Goal: Complete application form

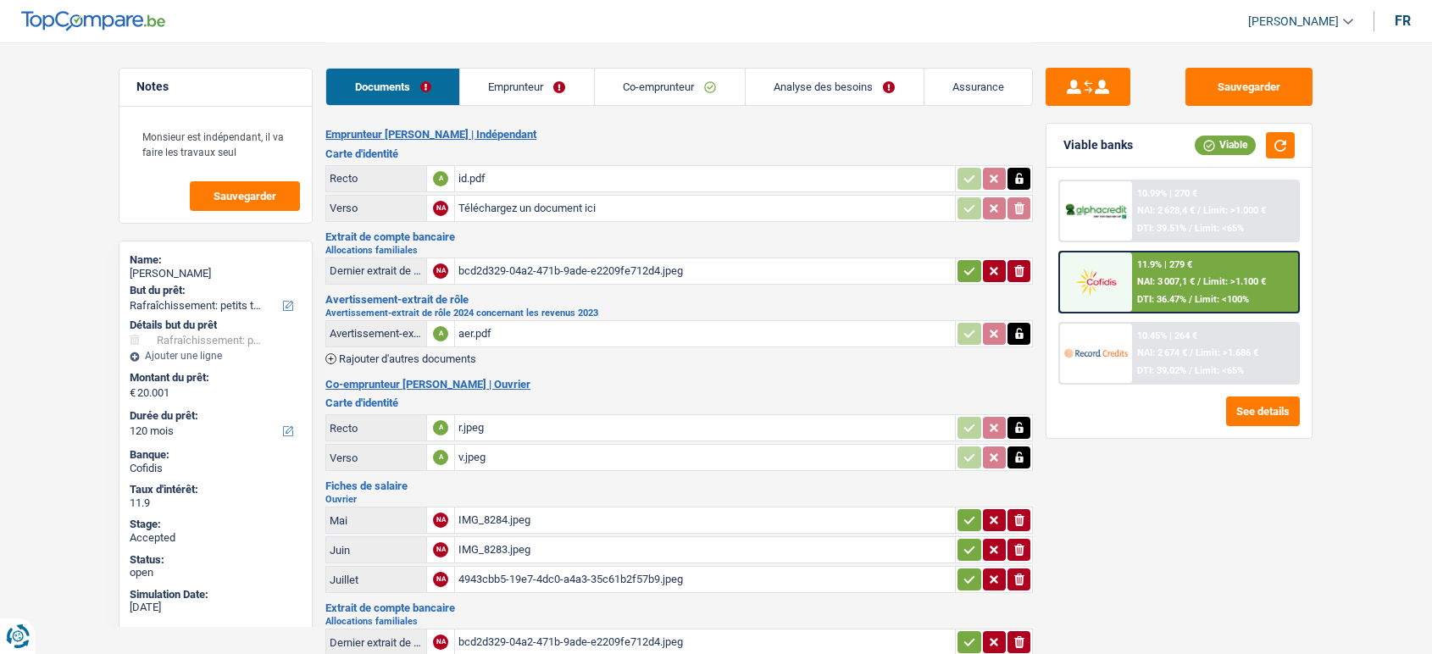
select select "houseOrGarden"
select select "120"
select select "32"
select select "ownerWithMortgage"
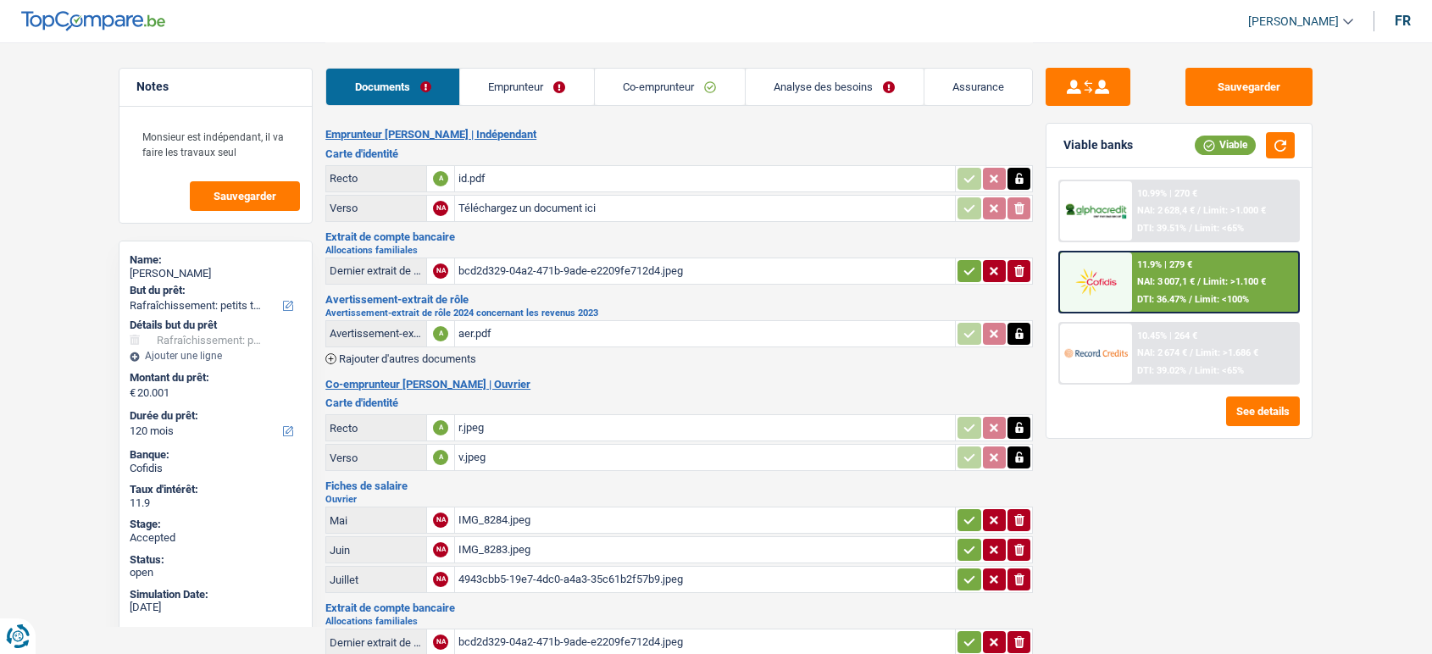
select select "personalSale"
select select "24"
select select "mortgage"
select select "300"
click at [523, 84] on link "Emprunteur" at bounding box center [527, 87] width 134 height 36
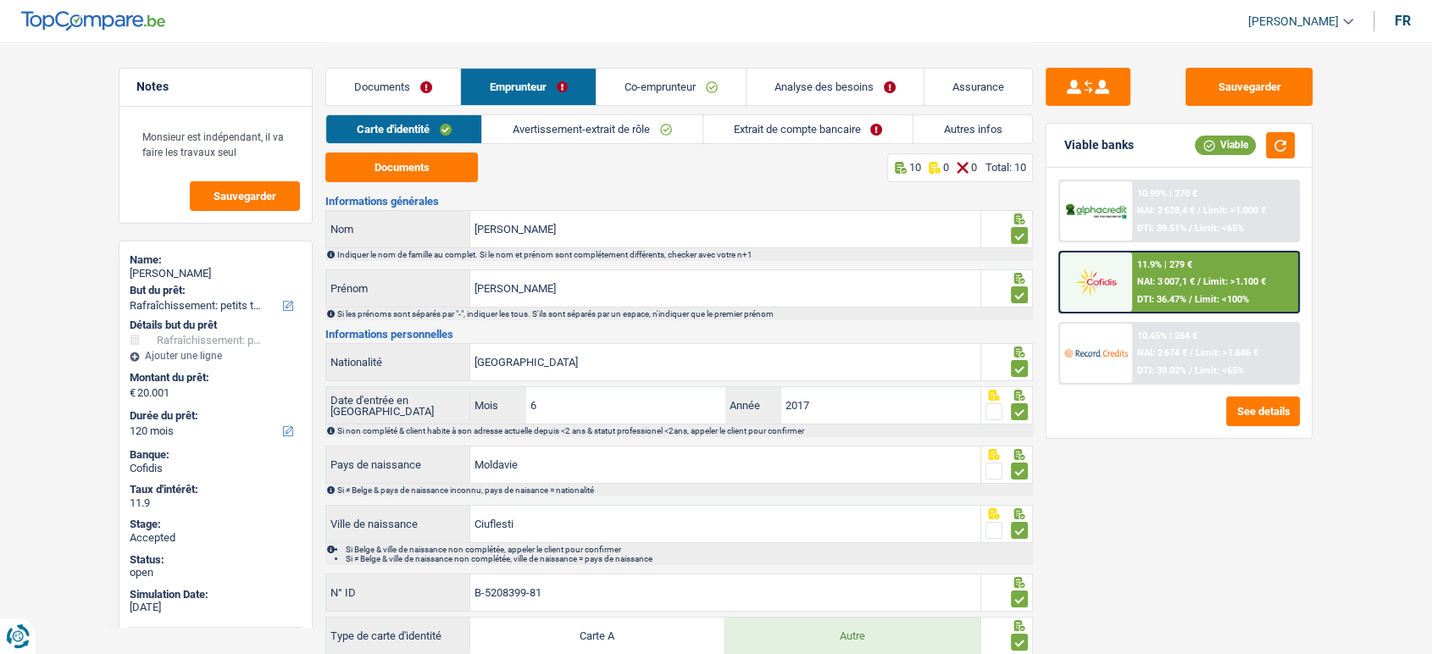
click at [542, 132] on link "Avertissement-extrait de rôle" at bounding box center [592, 129] width 220 height 28
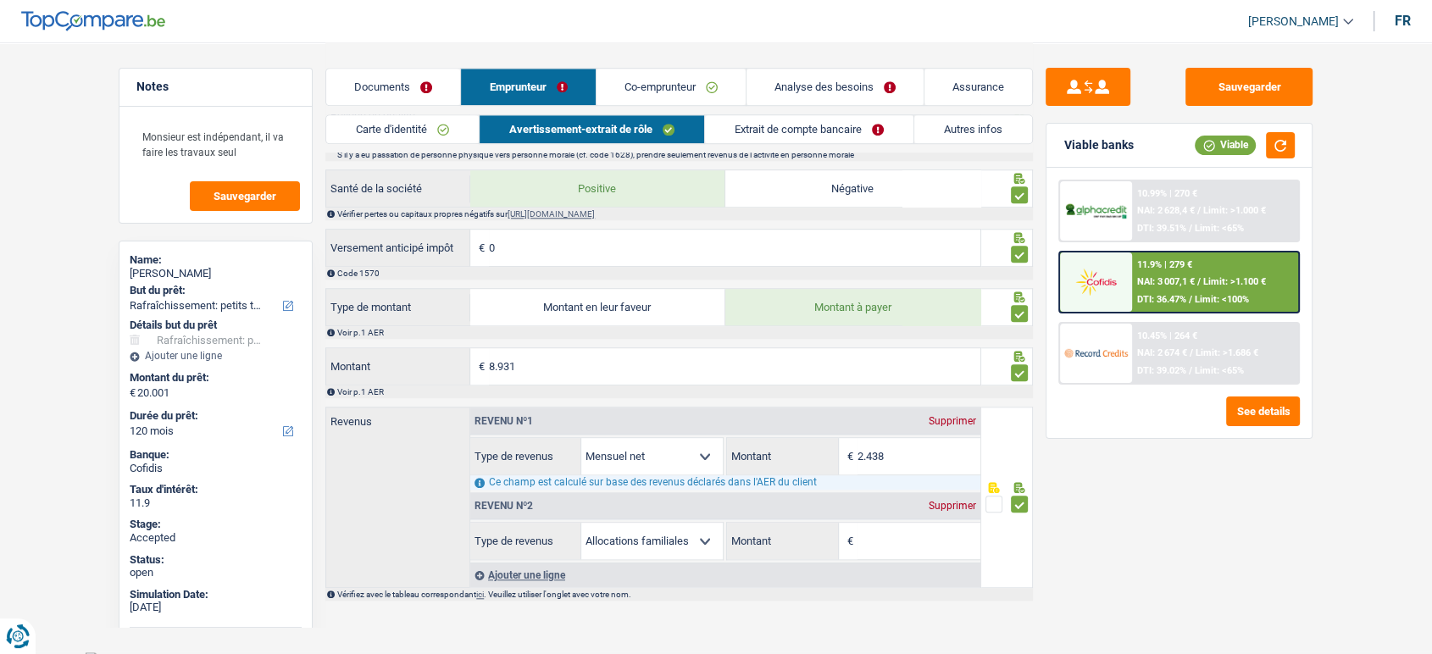
click at [854, 95] on link "Analyse des besoins" at bounding box center [835, 87] width 177 height 36
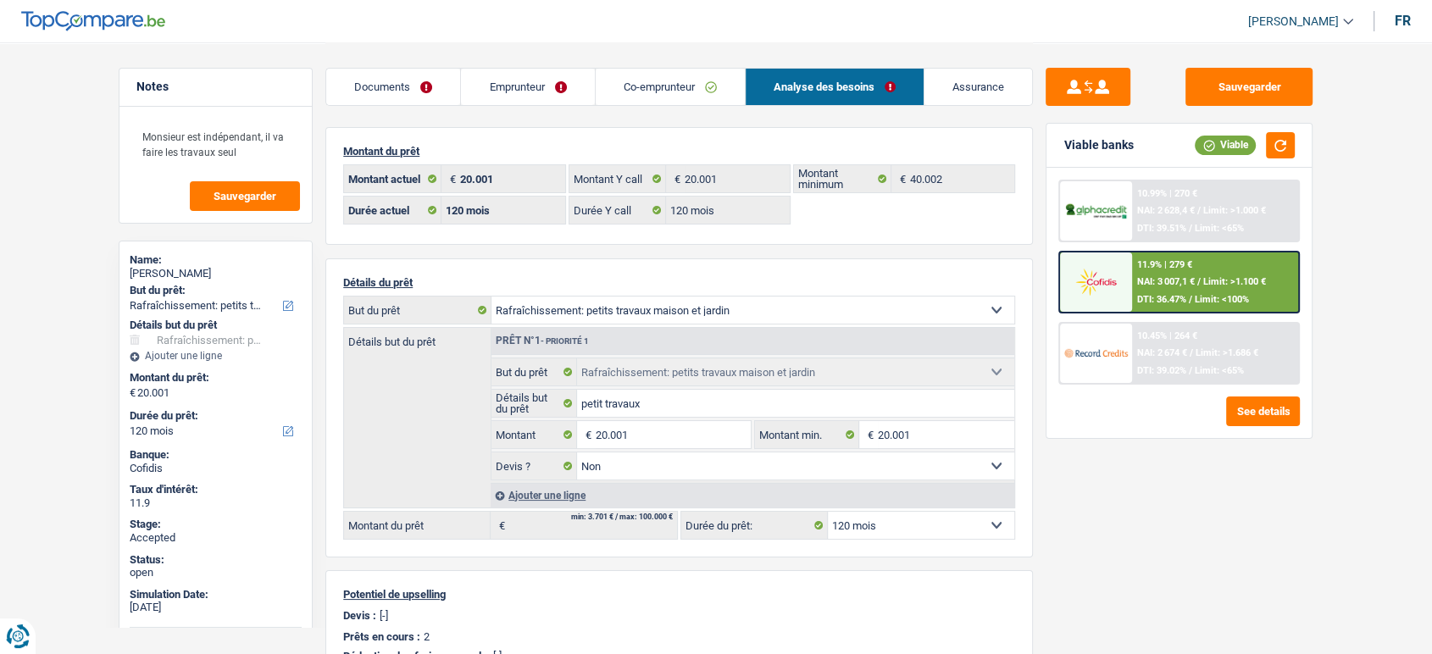
click at [630, 83] on link "Co-emprunteur" at bounding box center [670, 87] width 149 height 36
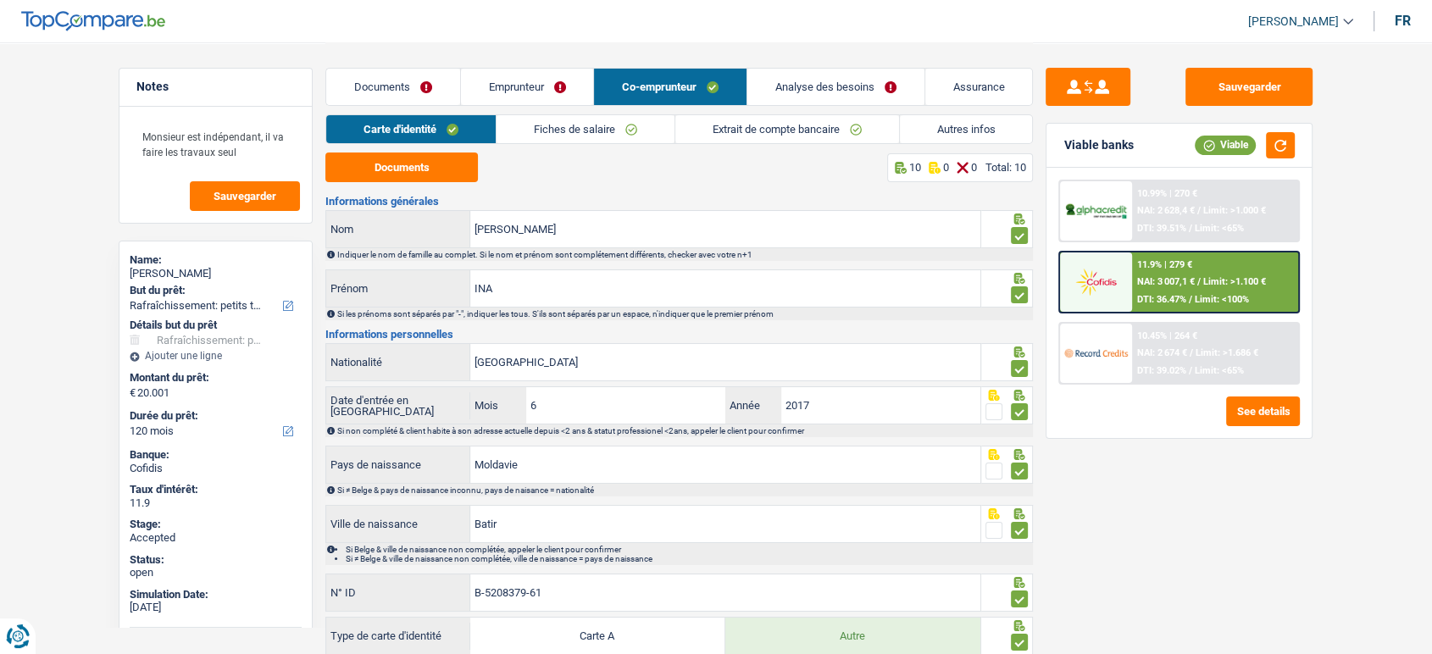
click at [587, 128] on link "Fiches de salaire" at bounding box center [586, 129] width 178 height 28
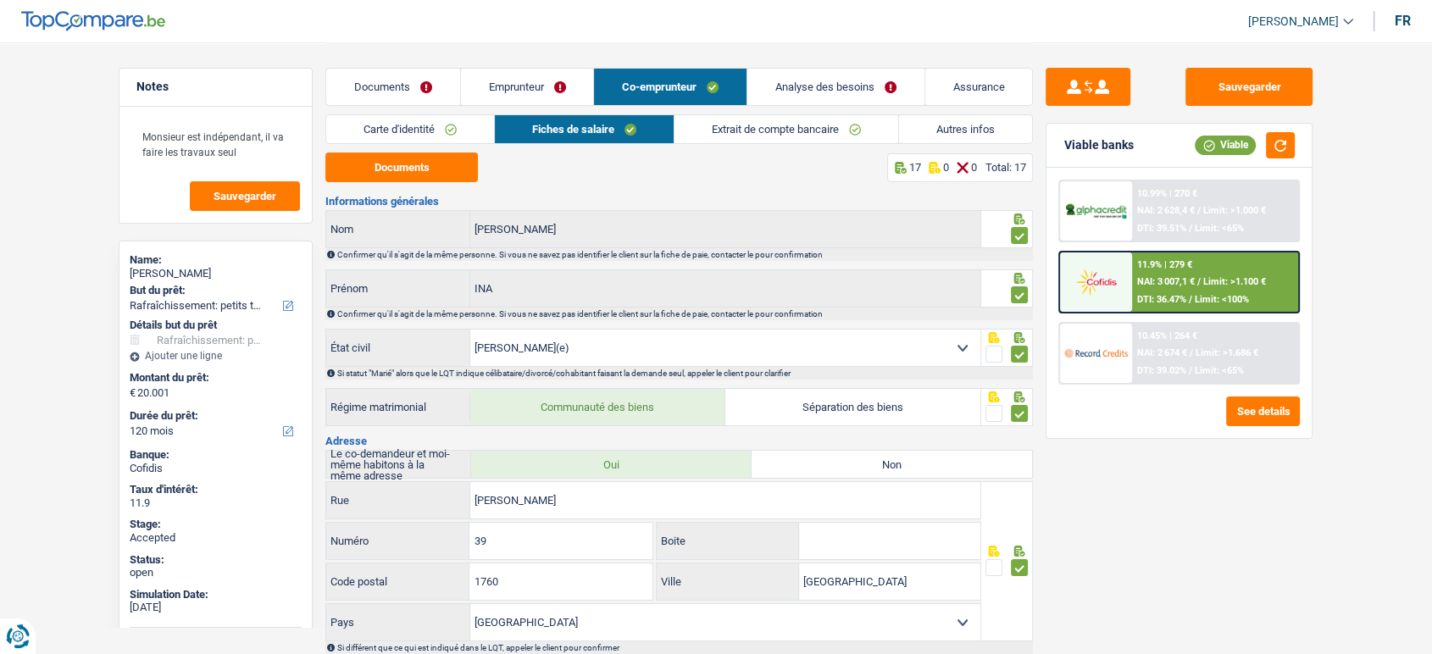
click at [746, 133] on link "Extrait de compte bancaire" at bounding box center [787, 129] width 224 height 28
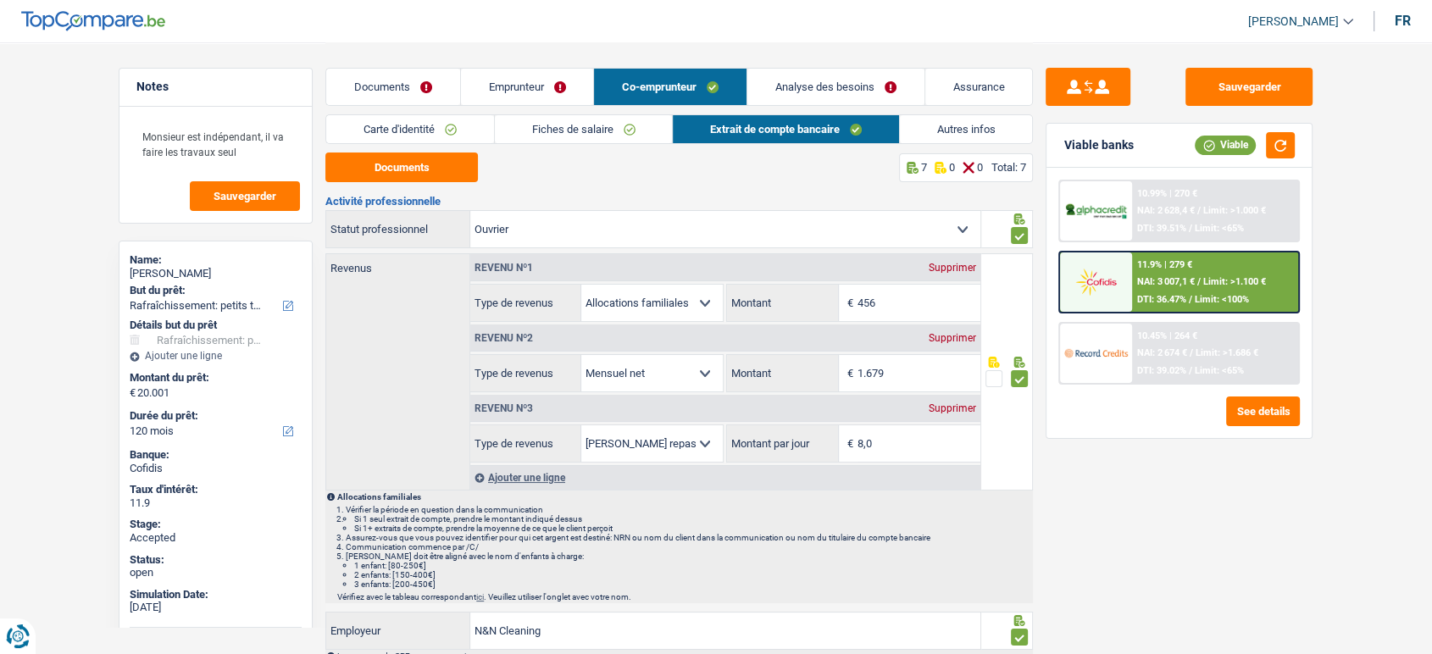
click at [853, 106] on div "Documents Emprunteur Co-emprunteur Analyse des besoins Assurance" at bounding box center [679, 78] width 708 height 72
click at [855, 96] on link "Analyse des besoins" at bounding box center [836, 87] width 177 height 36
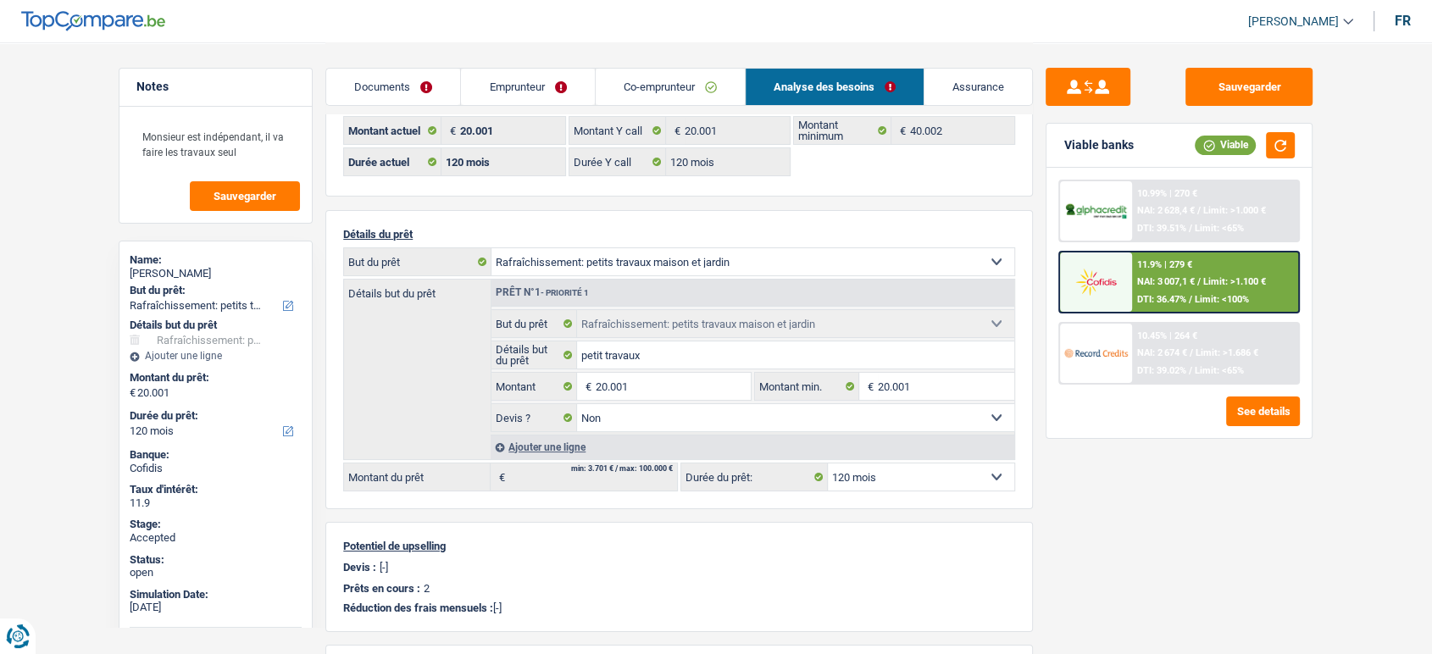
scroll to position [94, 0]
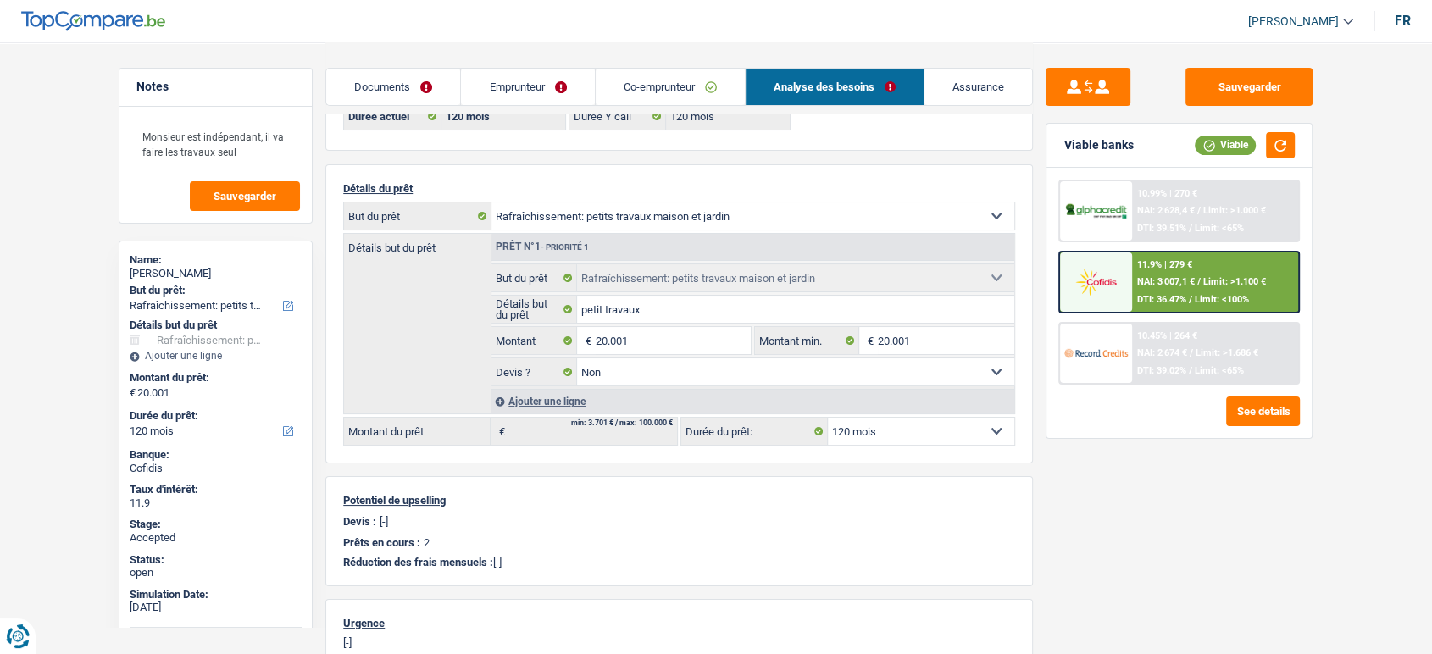
click at [563, 86] on link "Emprunteur" at bounding box center [527, 87] width 133 height 36
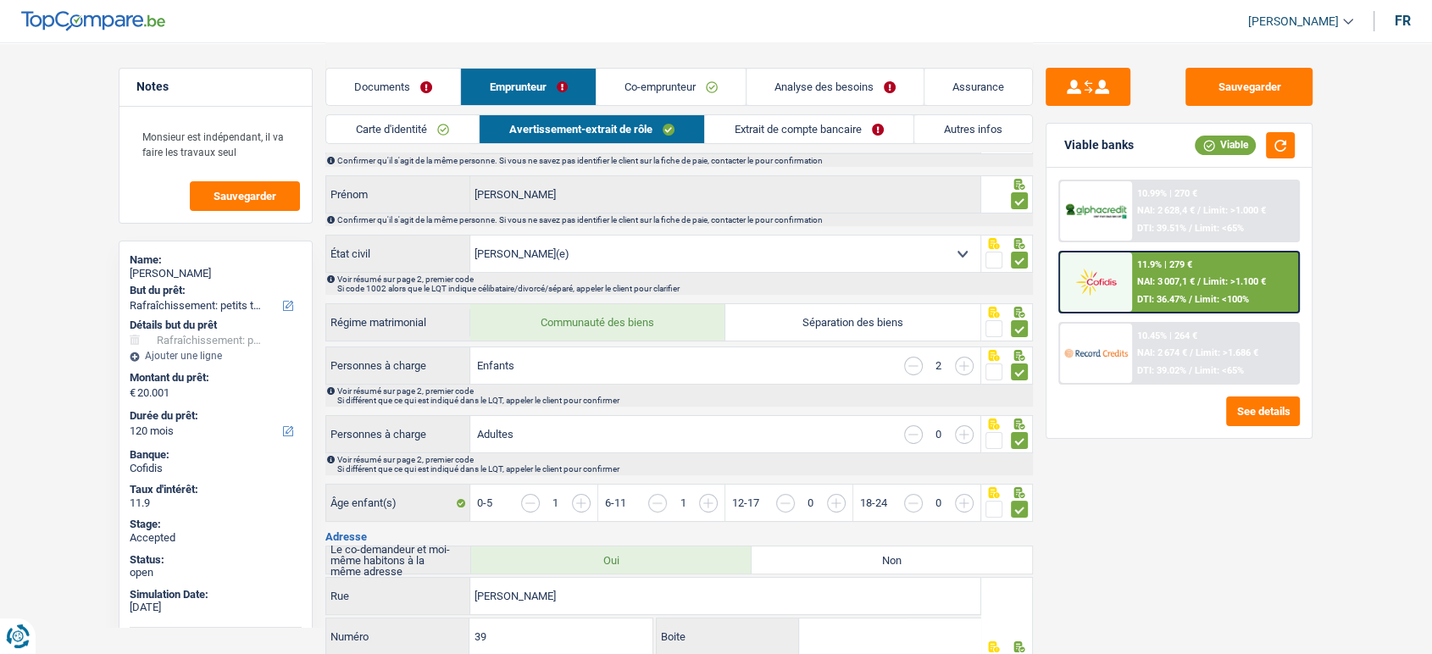
click at [839, 131] on link "Extrait de compte bancaire" at bounding box center [809, 129] width 209 height 28
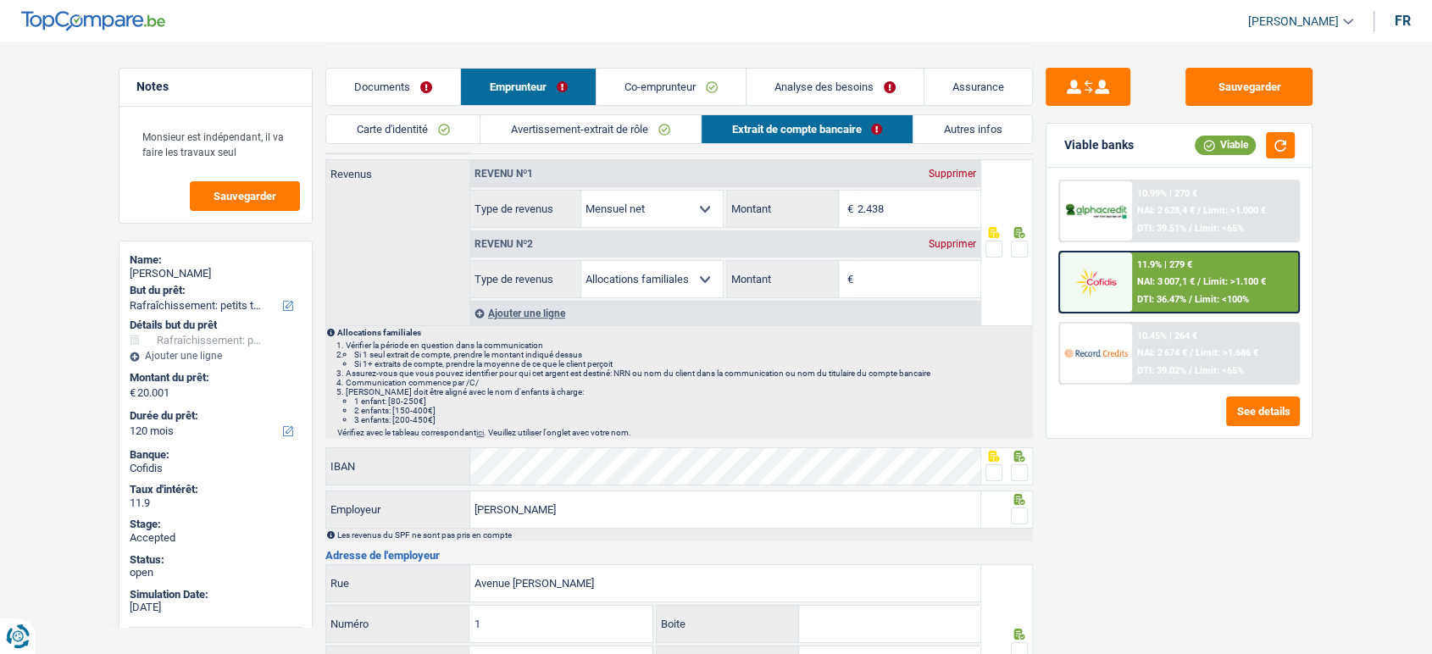
click at [955, 247] on div "Supprimer" at bounding box center [953, 244] width 56 height 10
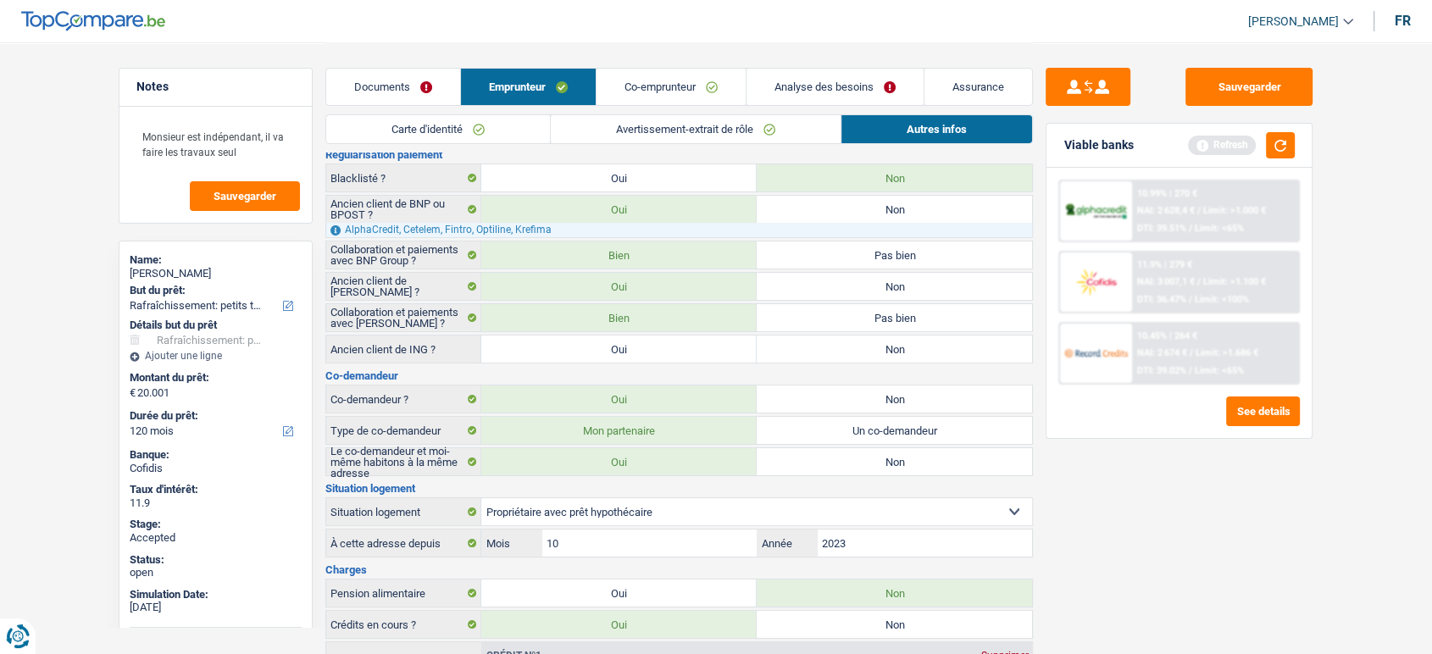
scroll to position [0, 0]
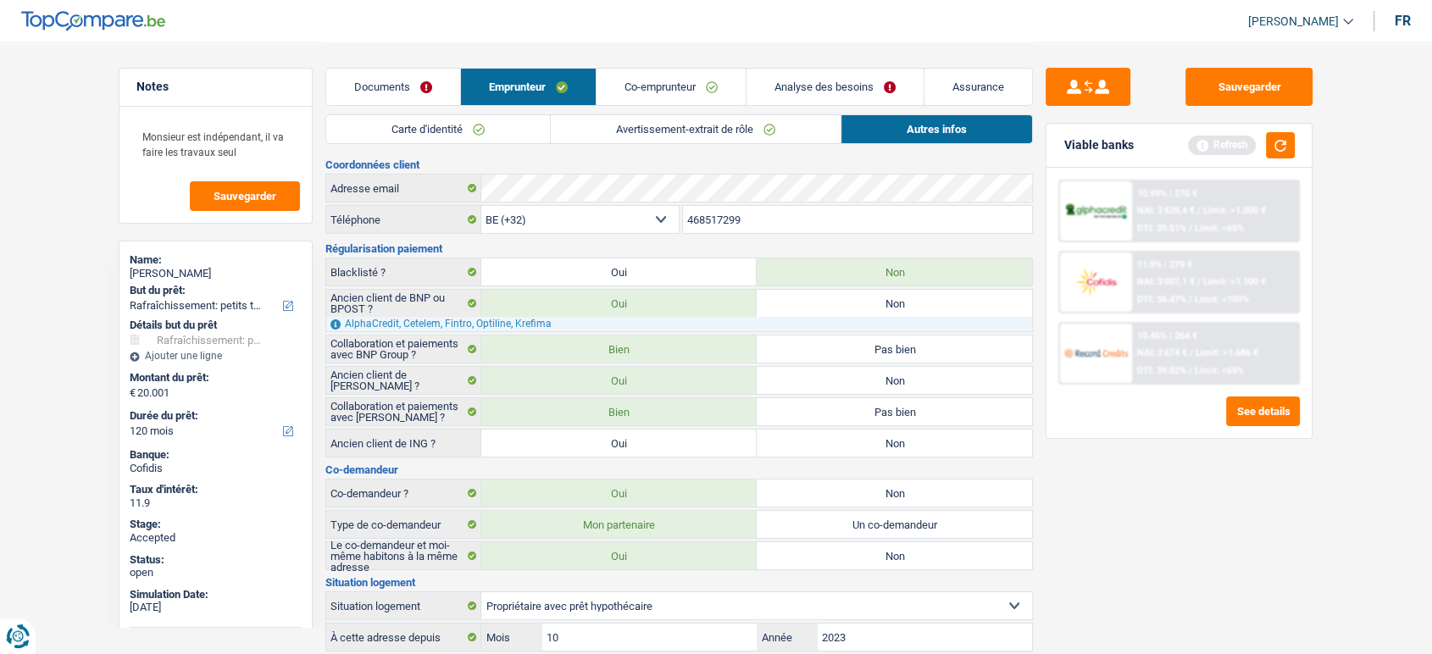
click at [683, 93] on link "Co-emprunteur" at bounding box center [671, 87] width 149 height 36
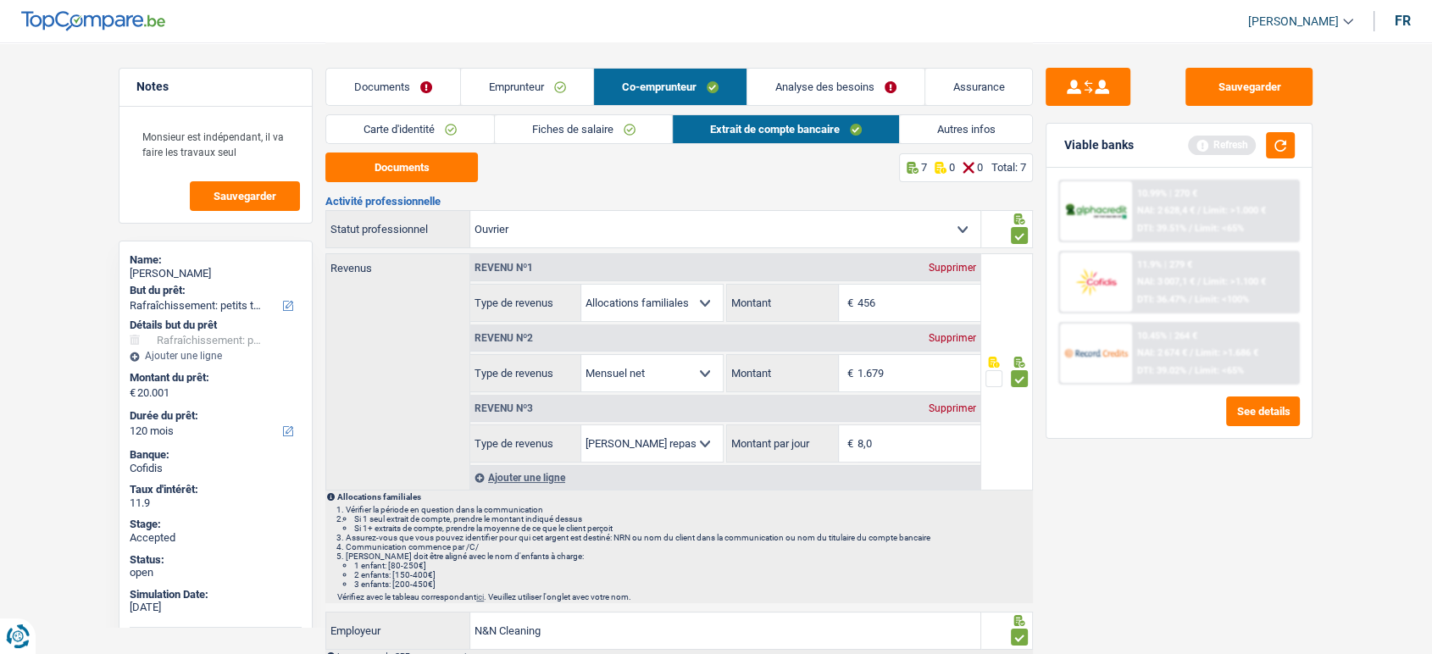
click at [556, 128] on link "Fiches de salaire" at bounding box center [584, 129] width 178 height 28
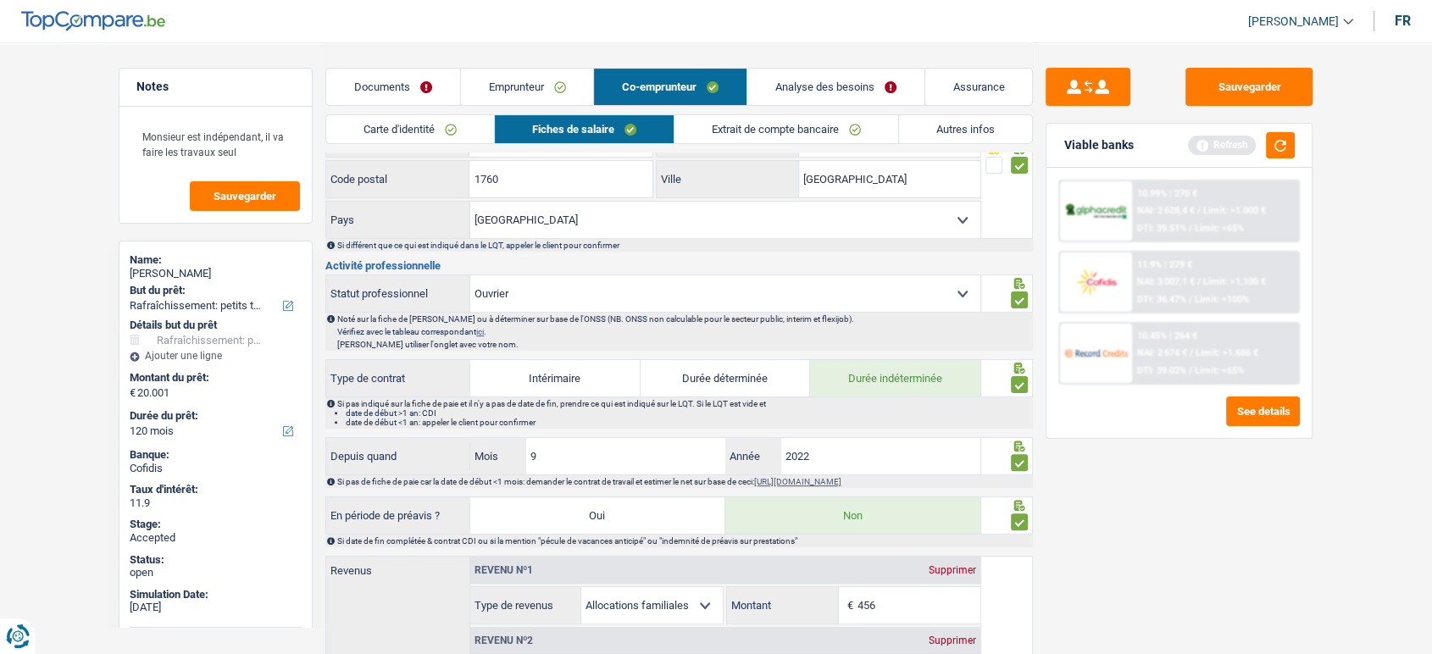
scroll to position [470, 0]
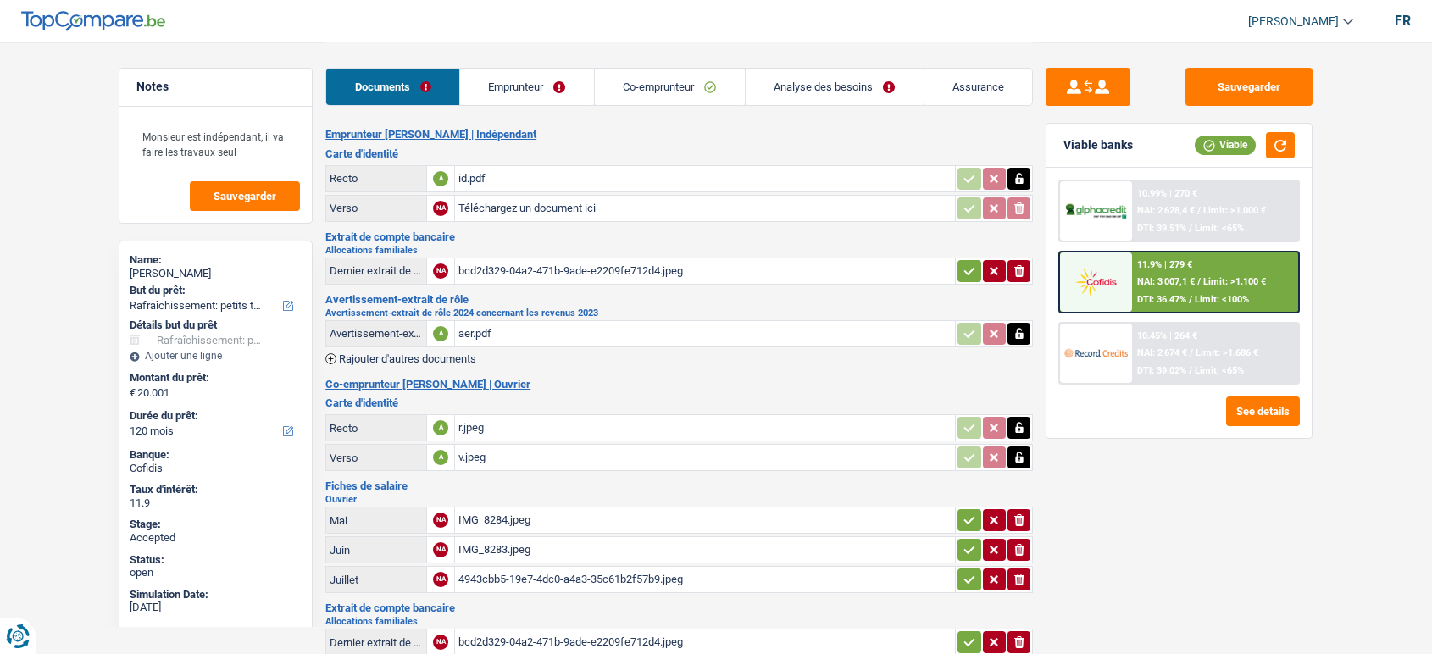
select select "houseOrGarden"
select select "120"
click at [967, 264] on icon "button" at bounding box center [970, 271] width 14 height 17
click at [1187, 270] on div "11.9% | 279 €" at bounding box center [1164, 264] width 55 height 11
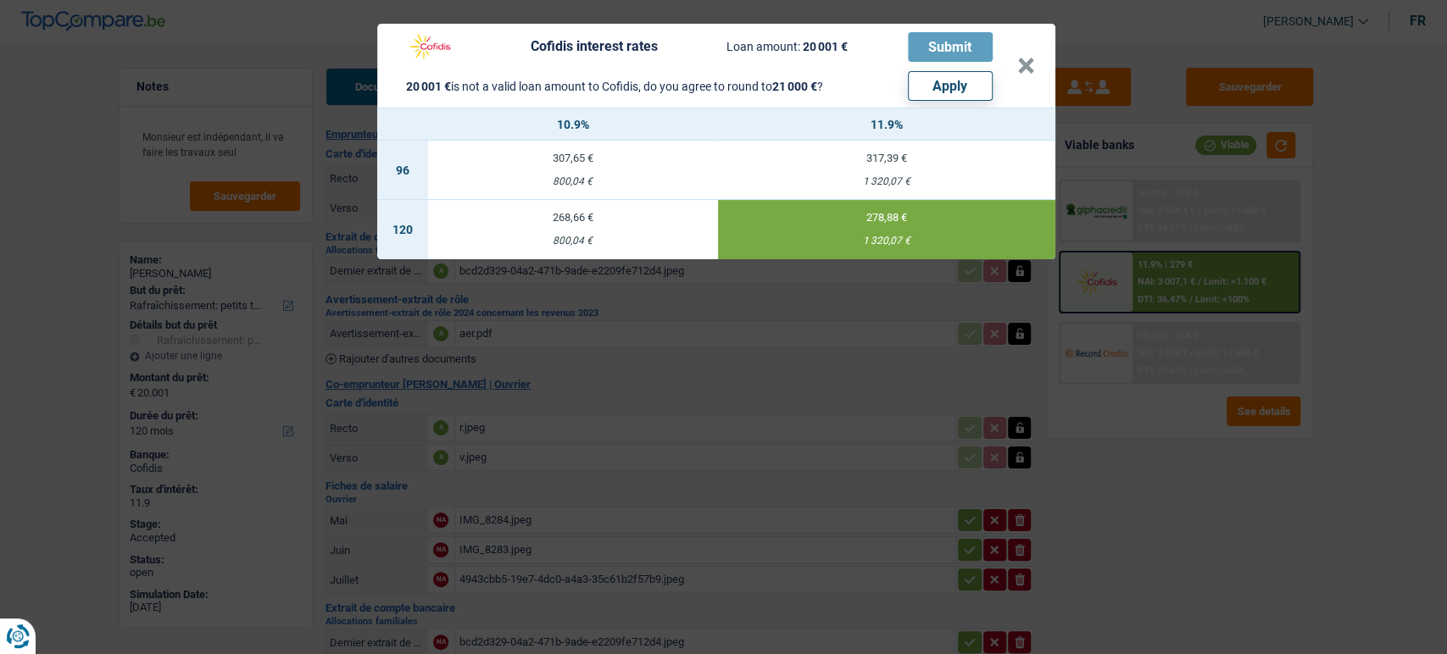
click at [933, 92] on button "Apply" at bounding box center [950, 86] width 85 height 30
type input "21.000"
select select "other"
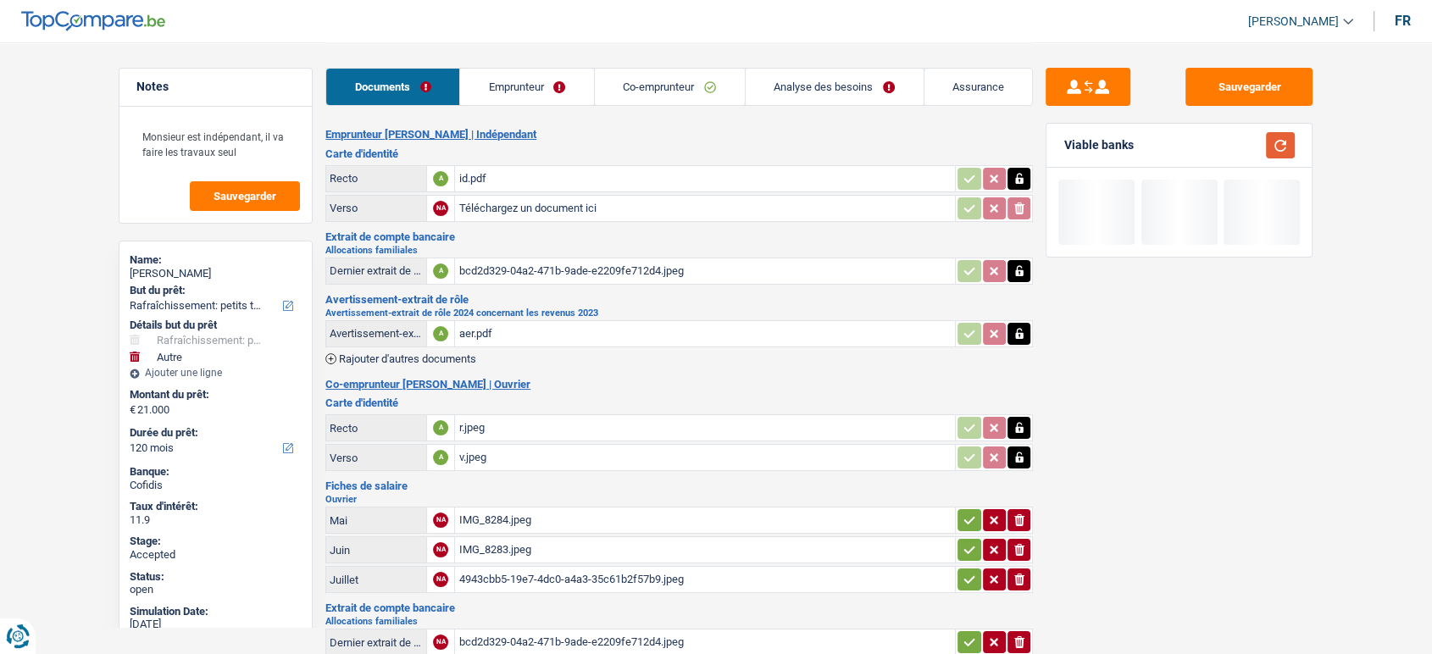
drag, startPoint x: 1261, startPoint y: 151, endPoint x: 1278, endPoint y: 144, distance: 18.3
click at [1263, 151] on div at bounding box center [1275, 145] width 39 height 26
click at [1281, 143] on button "button" at bounding box center [1280, 145] width 29 height 26
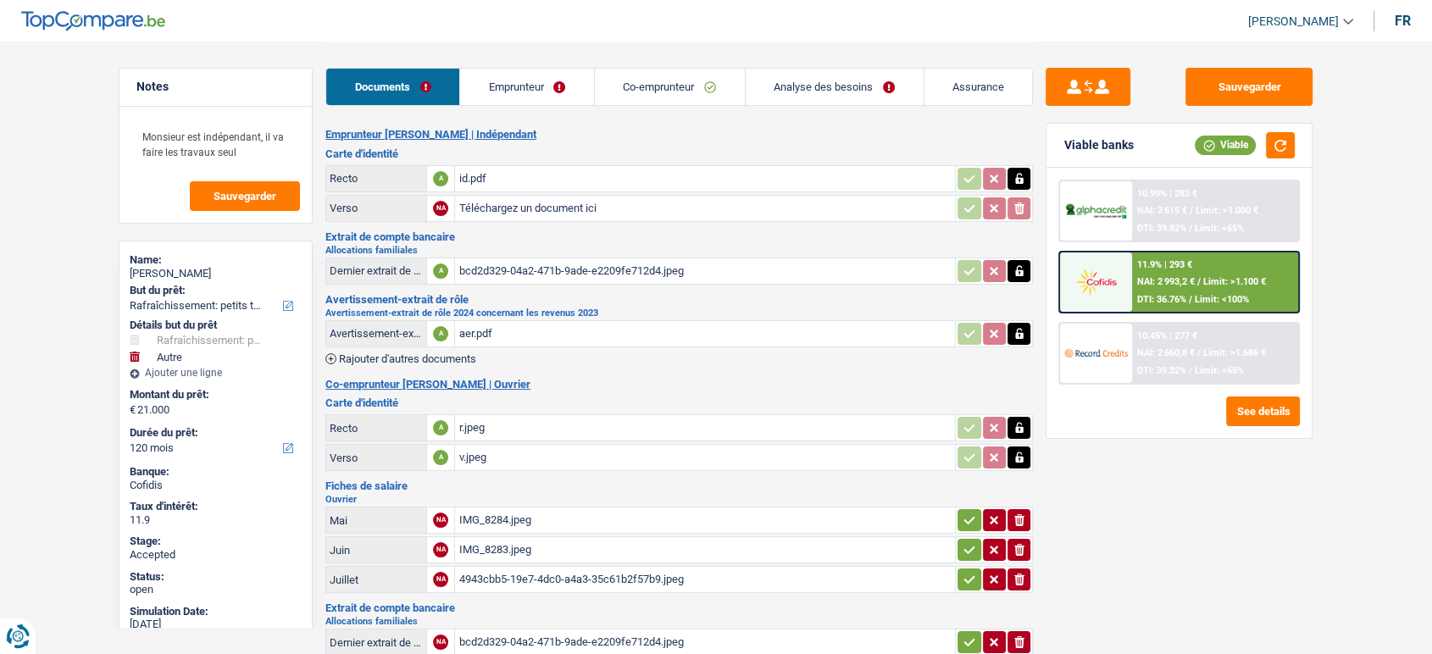
click at [1184, 202] on div "10.99% | 283 € NAI: 2 615 € / Limit: >1.000 € DTI: 39.82% / Limit: <65%" at bounding box center [1215, 210] width 167 height 59
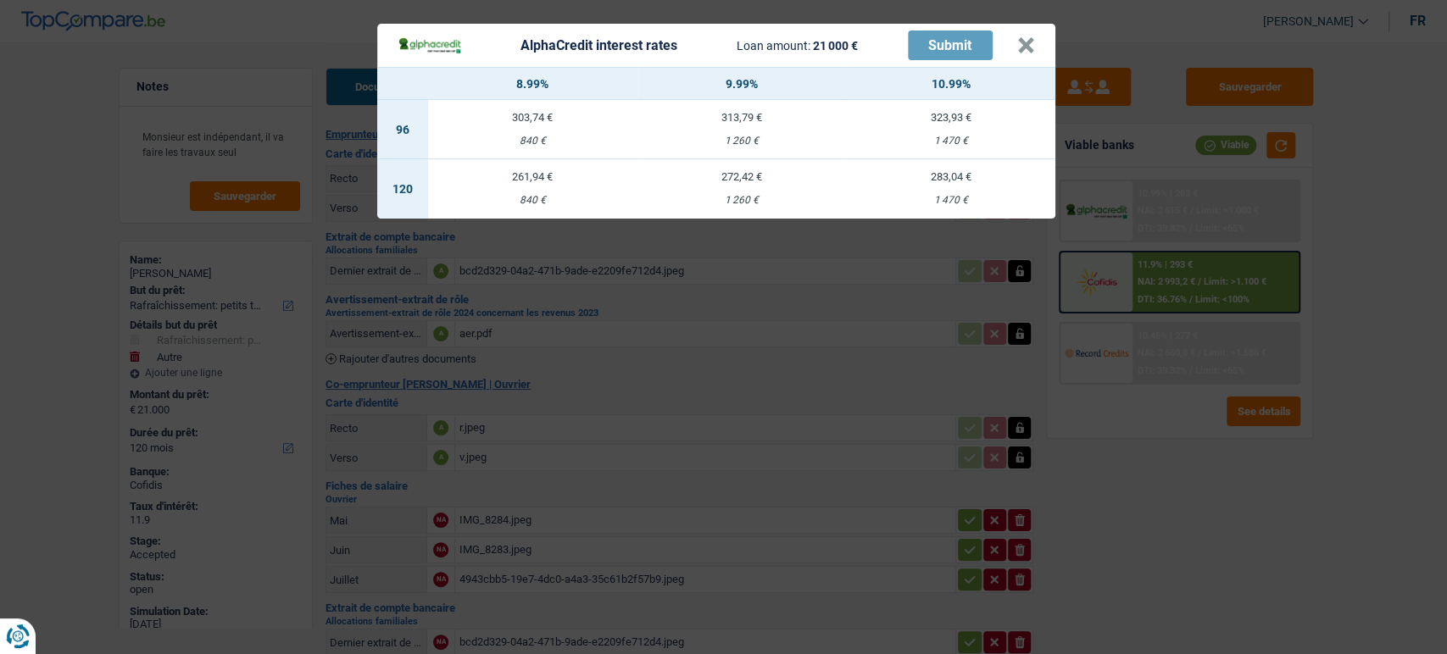
click at [1036, 46] on header "AlphaCredit interest rates Loan amount: 21 000 € Submit ×" at bounding box center [716, 45] width 678 height 43
click at [1126, 275] on div "AlphaCredit interest rates Loan amount: 21 000 € Submit × 8.99% 9.99% 10.99% 96…" at bounding box center [723, 327] width 1447 height 654
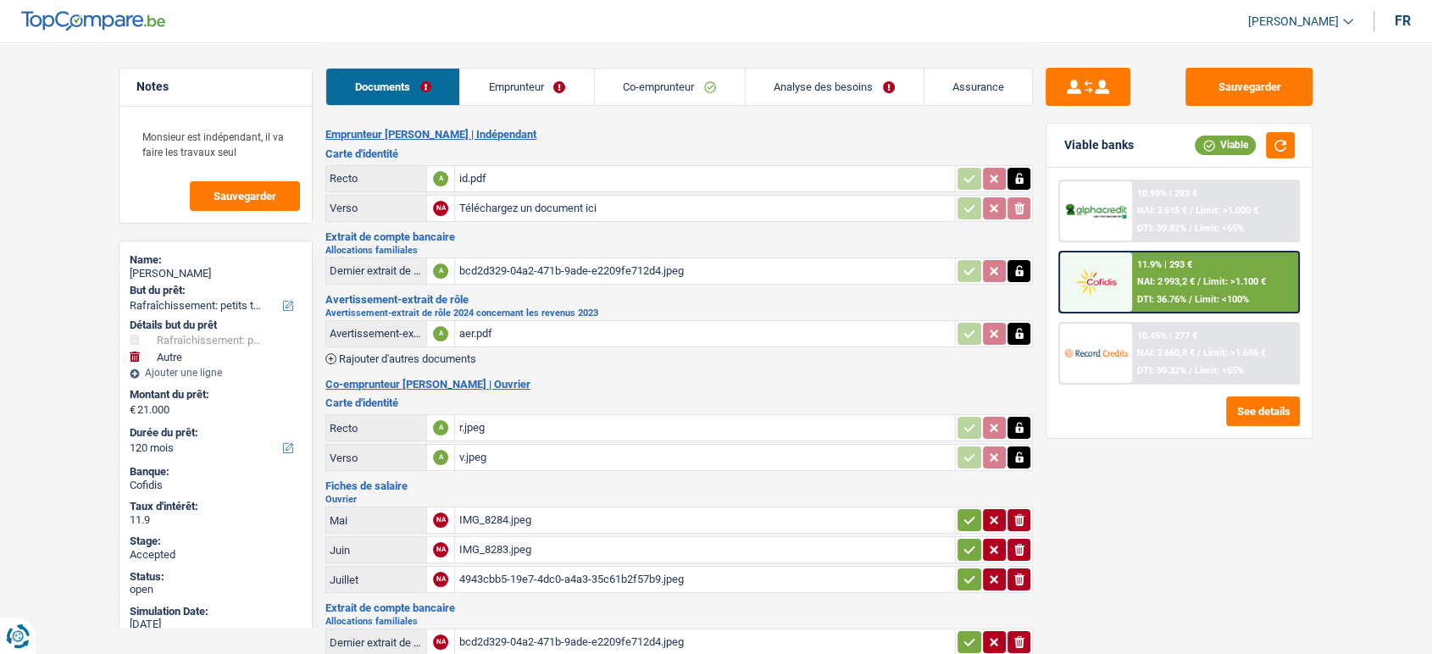
click at [1108, 272] on img at bounding box center [1096, 281] width 63 height 31
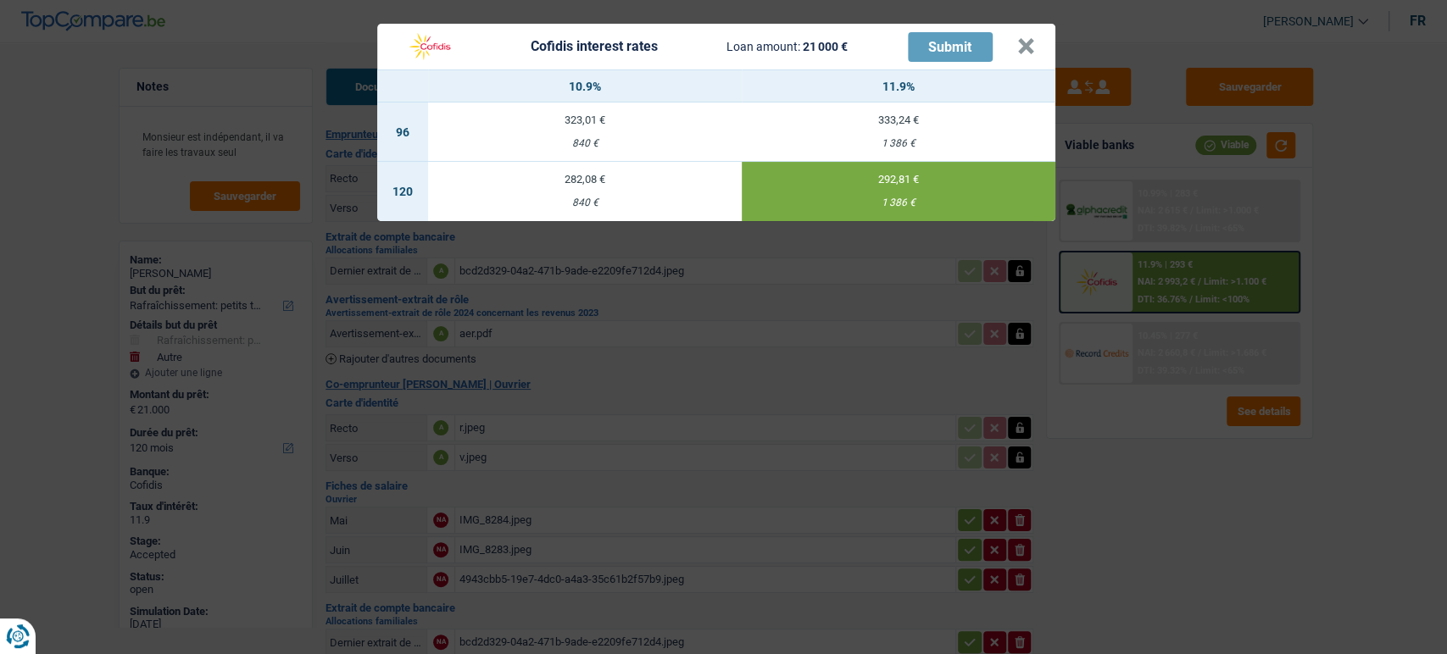
click at [603, 181] on div "282,08 €" at bounding box center [585, 179] width 314 height 11
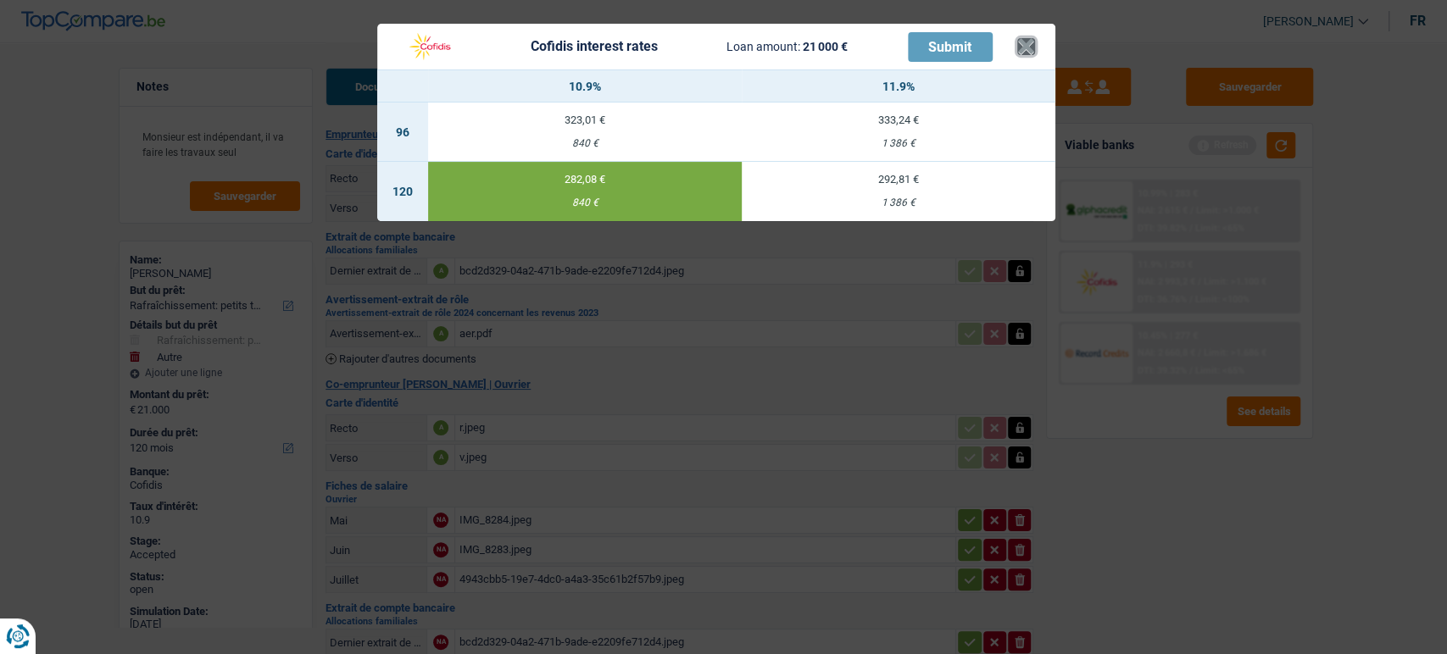
click at [1019, 47] on button "×" at bounding box center [1026, 46] width 18 height 17
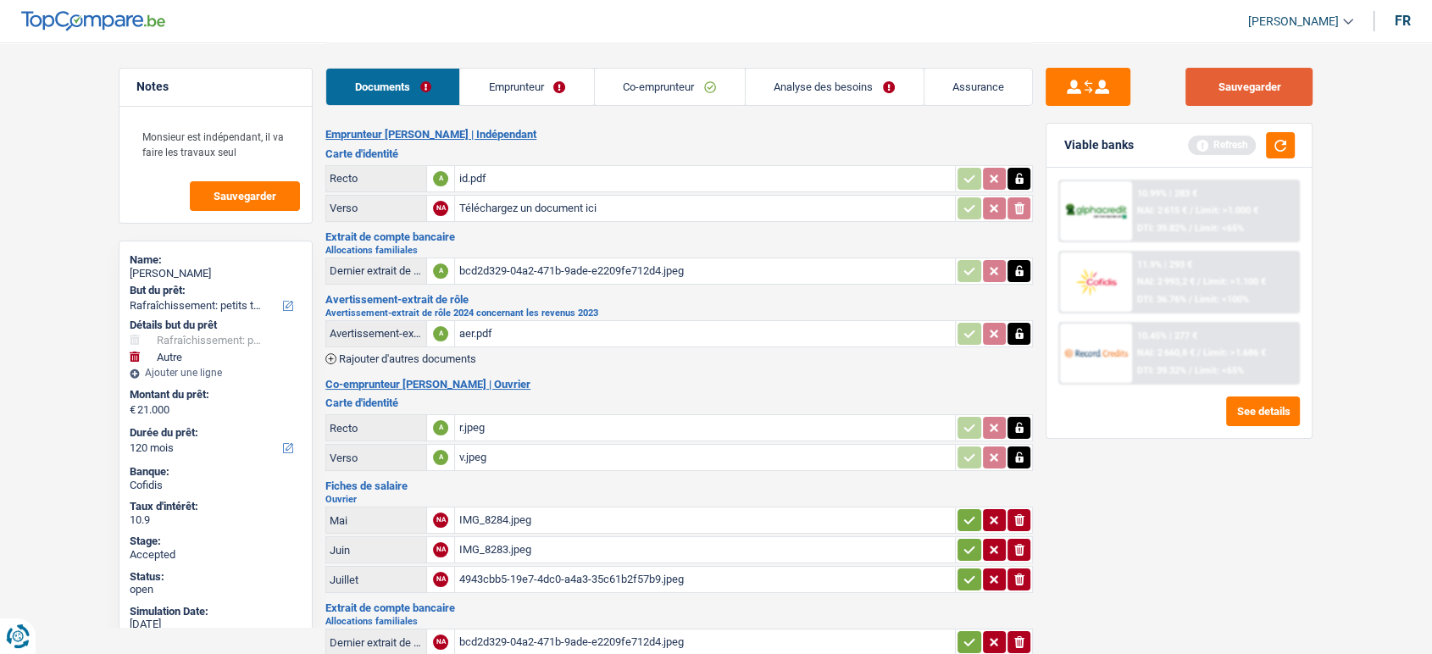
drag, startPoint x: 1302, startPoint y: 81, endPoint x: 1234, endPoint y: 81, distance: 67.8
click at [1302, 81] on button "Sauvegarder" at bounding box center [1249, 87] width 127 height 38
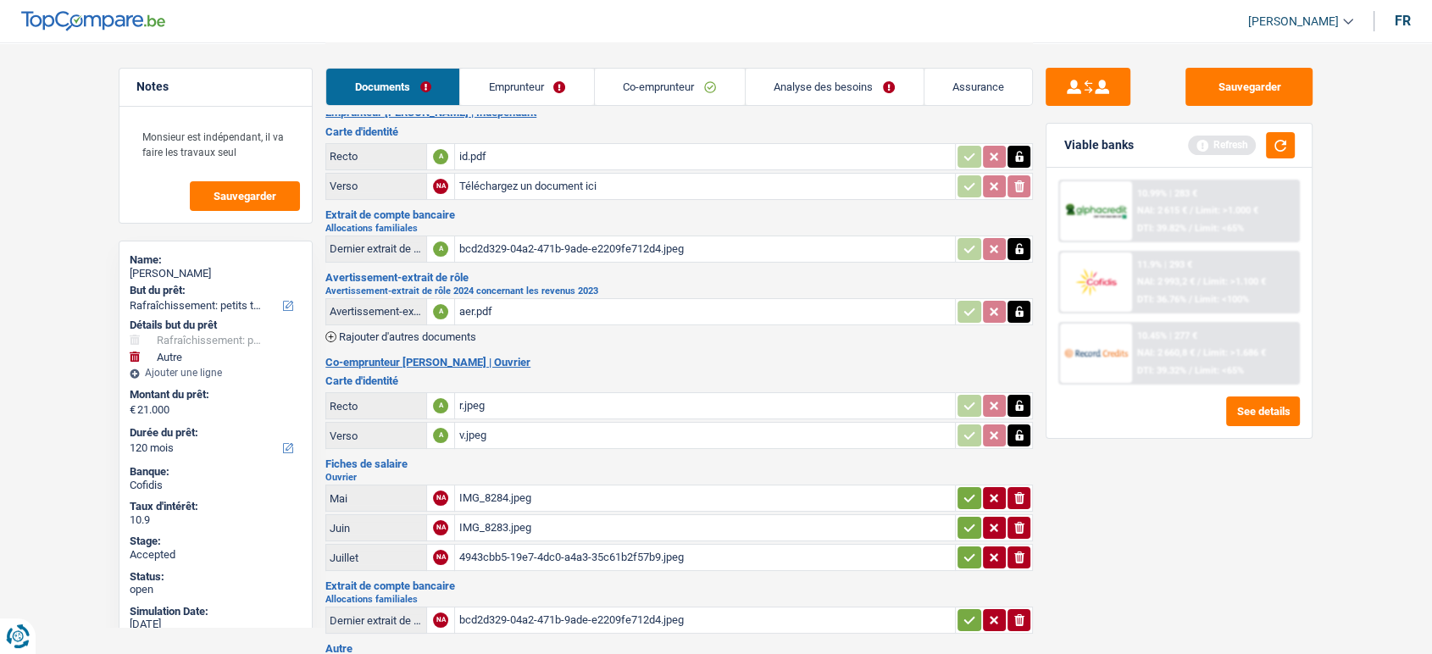
scroll to position [119, 0]
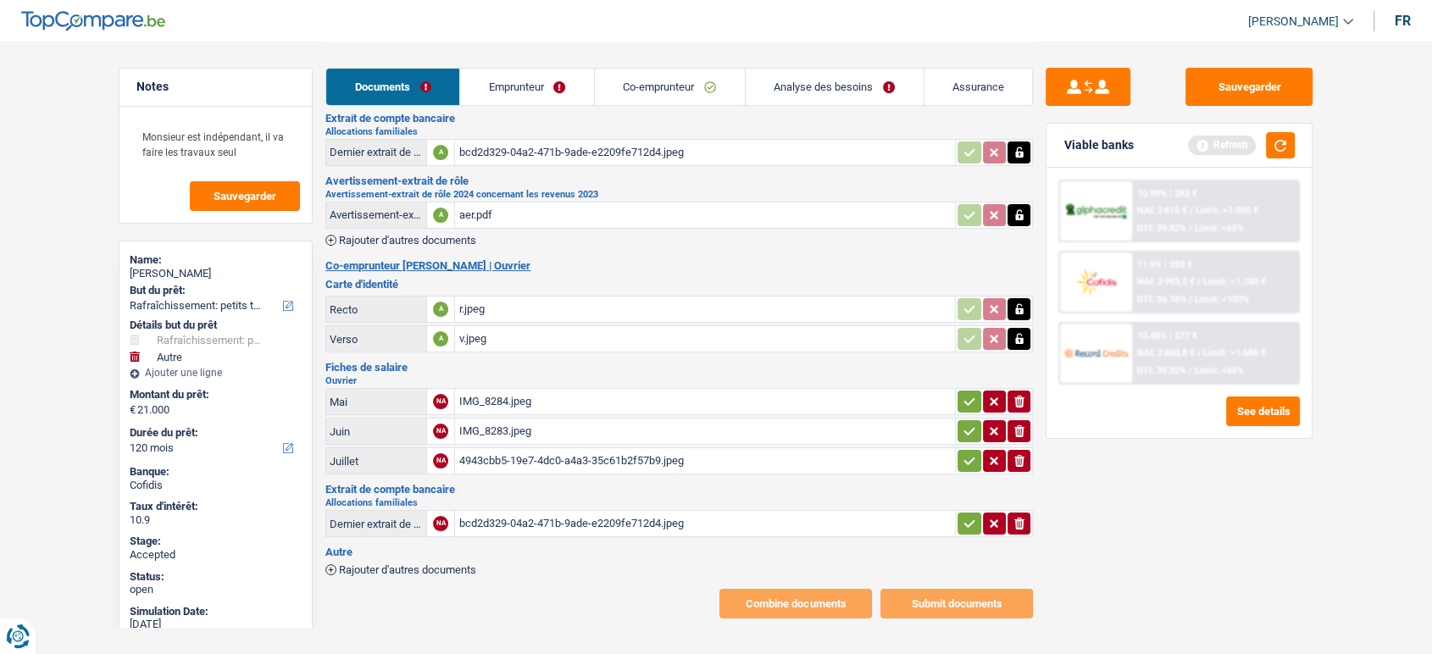
click at [542, 453] on div "4943cbb5-19e7-4dc0-a4a3-35c61b2f57b9.jpeg" at bounding box center [705, 460] width 493 height 25
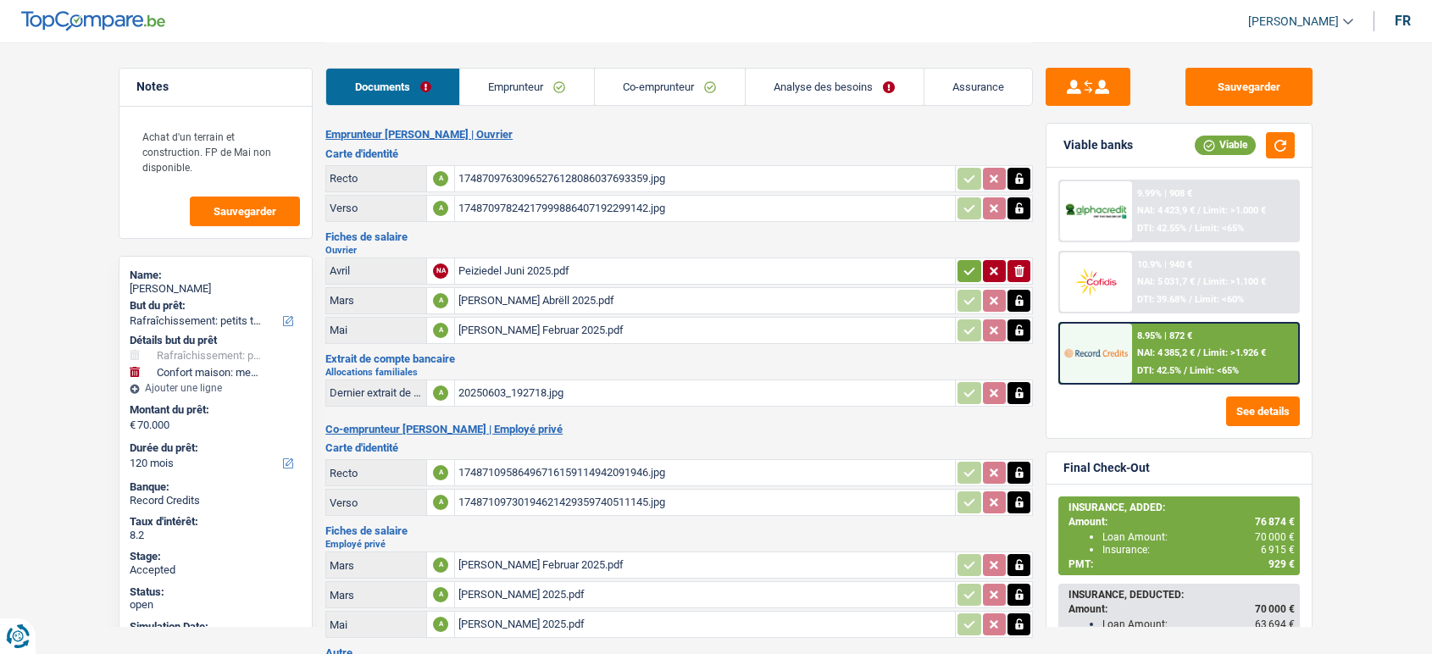
select select "houseOrGarden"
select select "household"
select select "120"
select select "married"
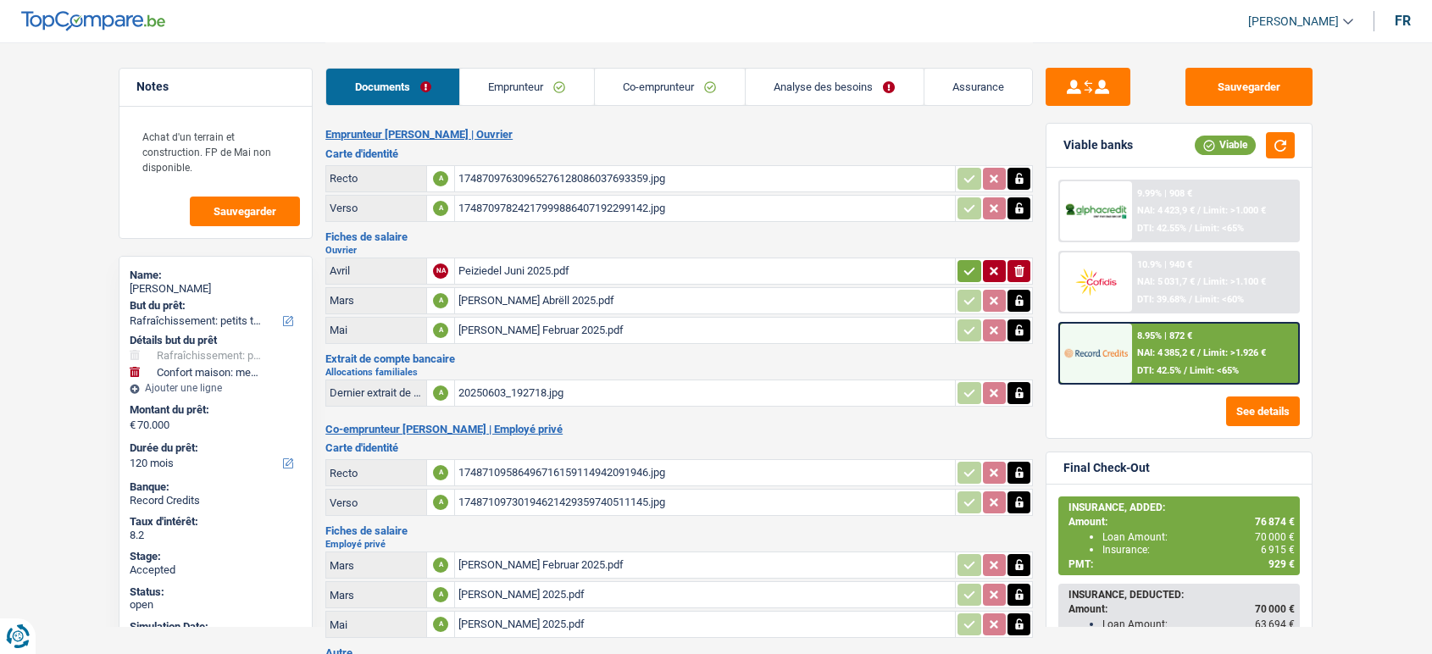
select select "LU"
select select "privateEmployee"
select select "netSalary"
select select "mealVouchers"
select select "LU"
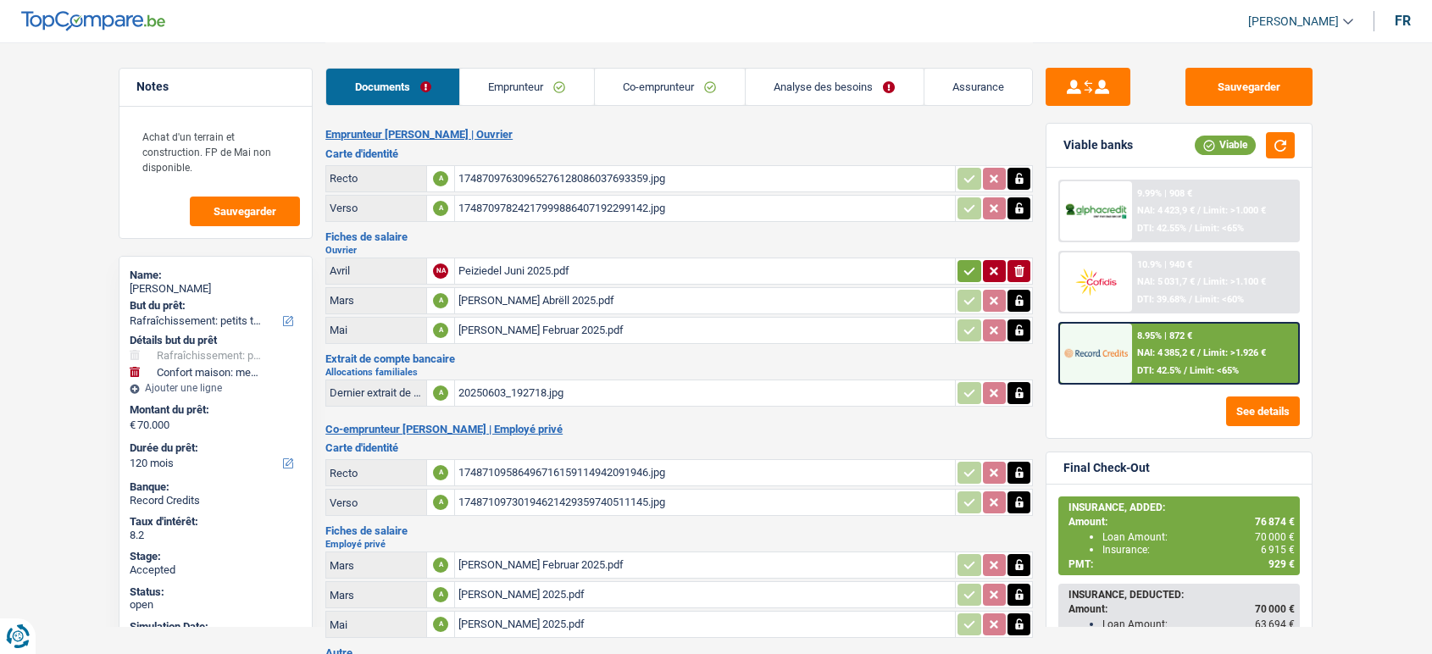
select select "stateUniversityEu"
click at [520, 77] on link "Emprunteur" at bounding box center [527, 87] width 134 height 36
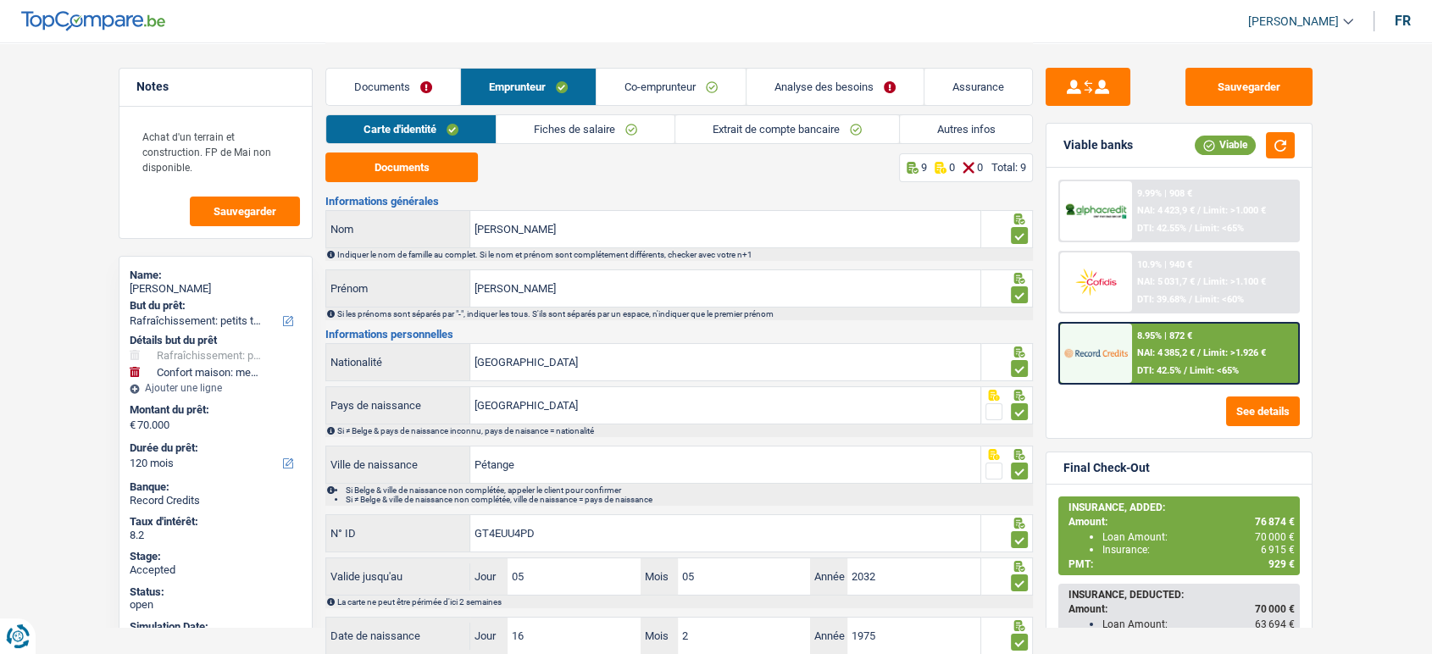
click at [635, 136] on link "Fiches de salaire" at bounding box center [586, 129] width 178 height 28
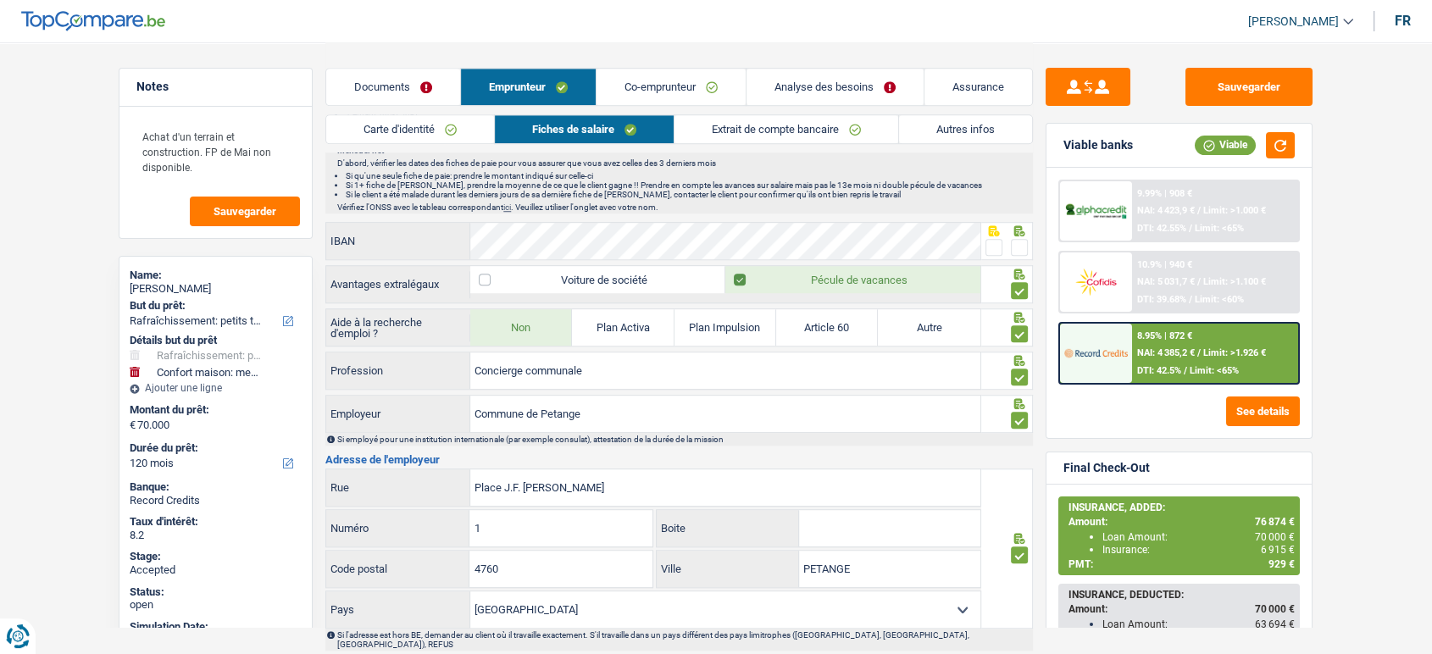
scroll to position [848, 0]
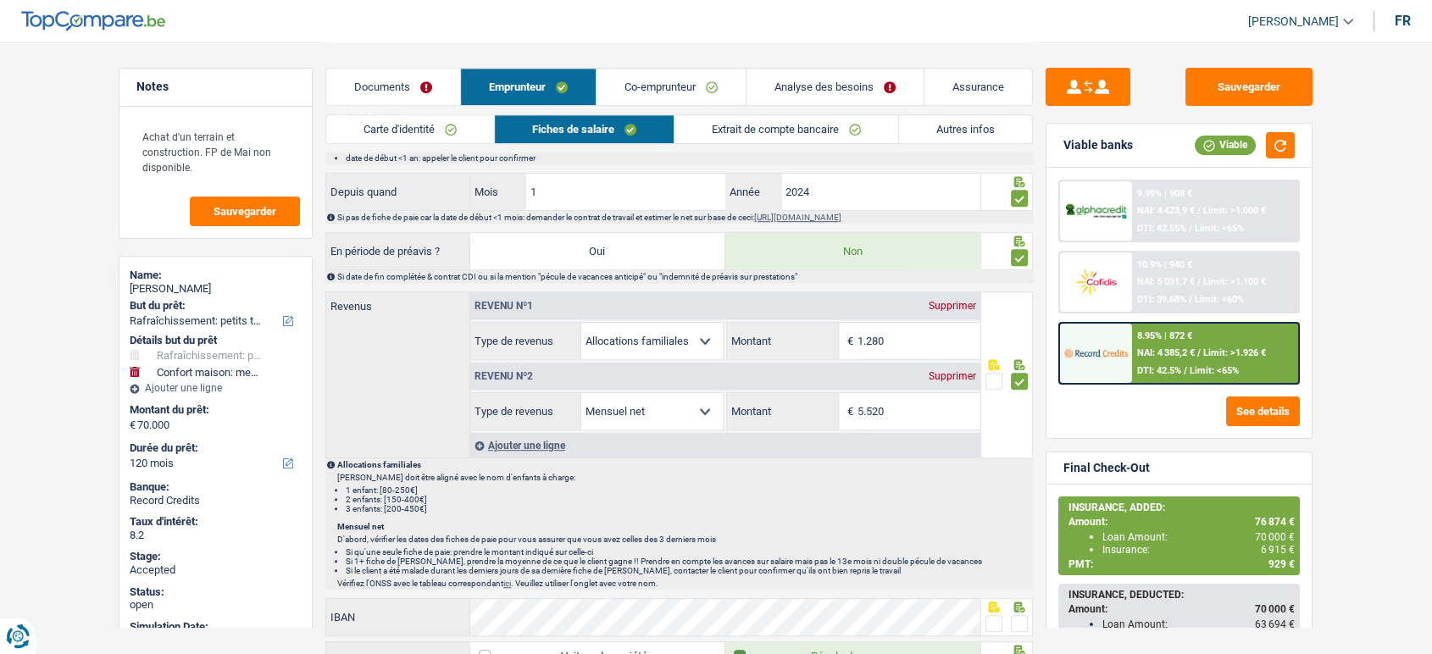
click at [673, 86] on link "Co-emprunteur" at bounding box center [671, 87] width 149 height 36
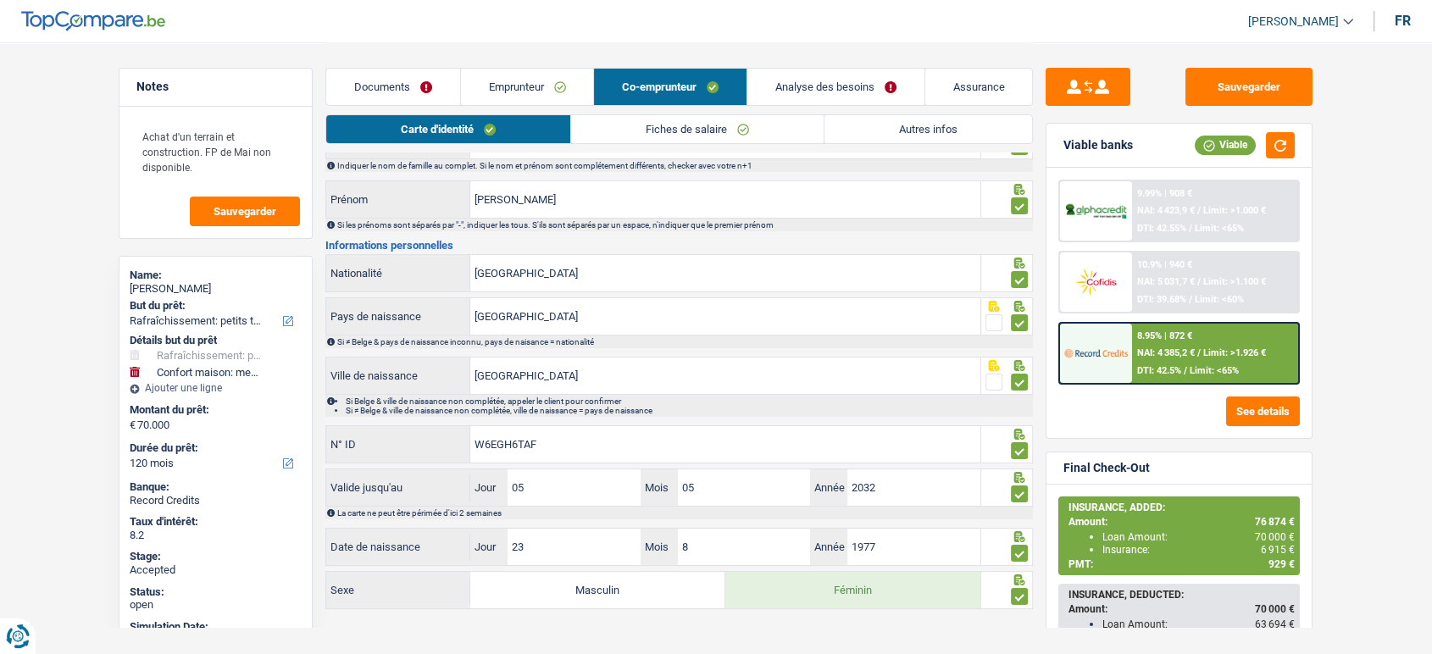
click at [635, 131] on link "Fiches de salaire" at bounding box center [697, 129] width 253 height 28
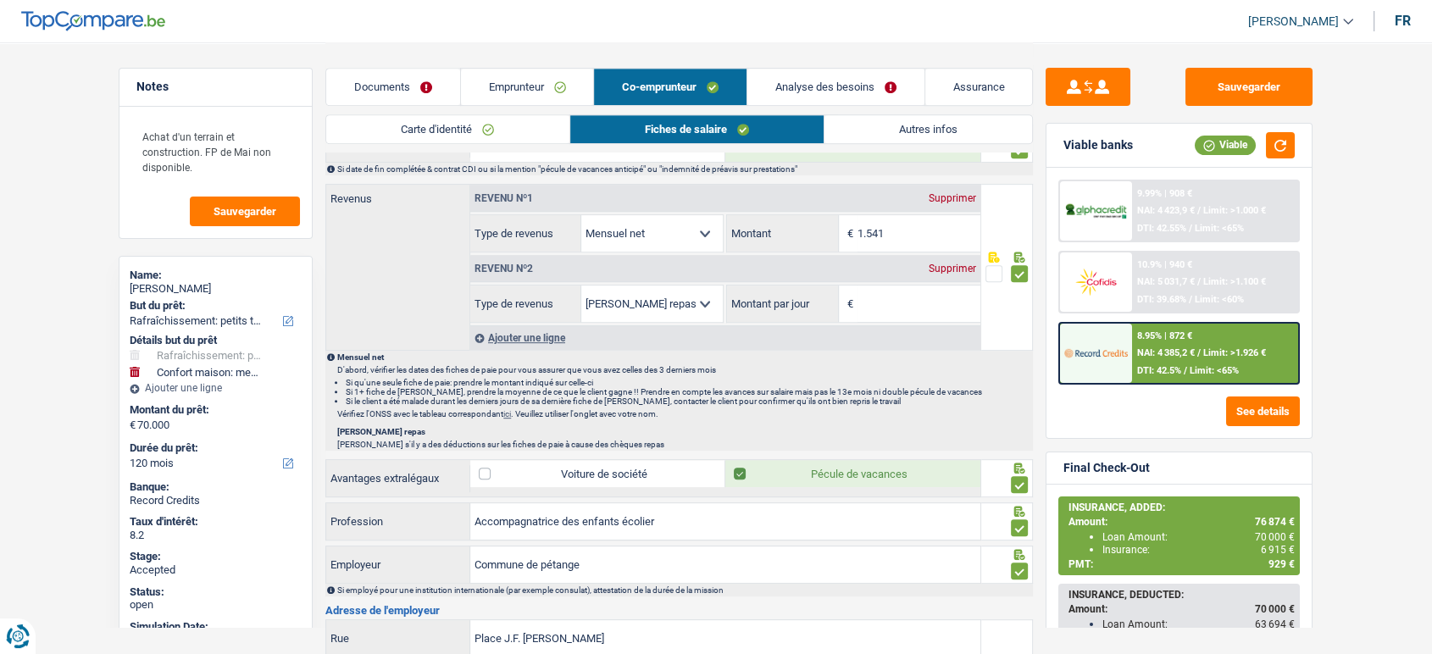
scroll to position [654, 0]
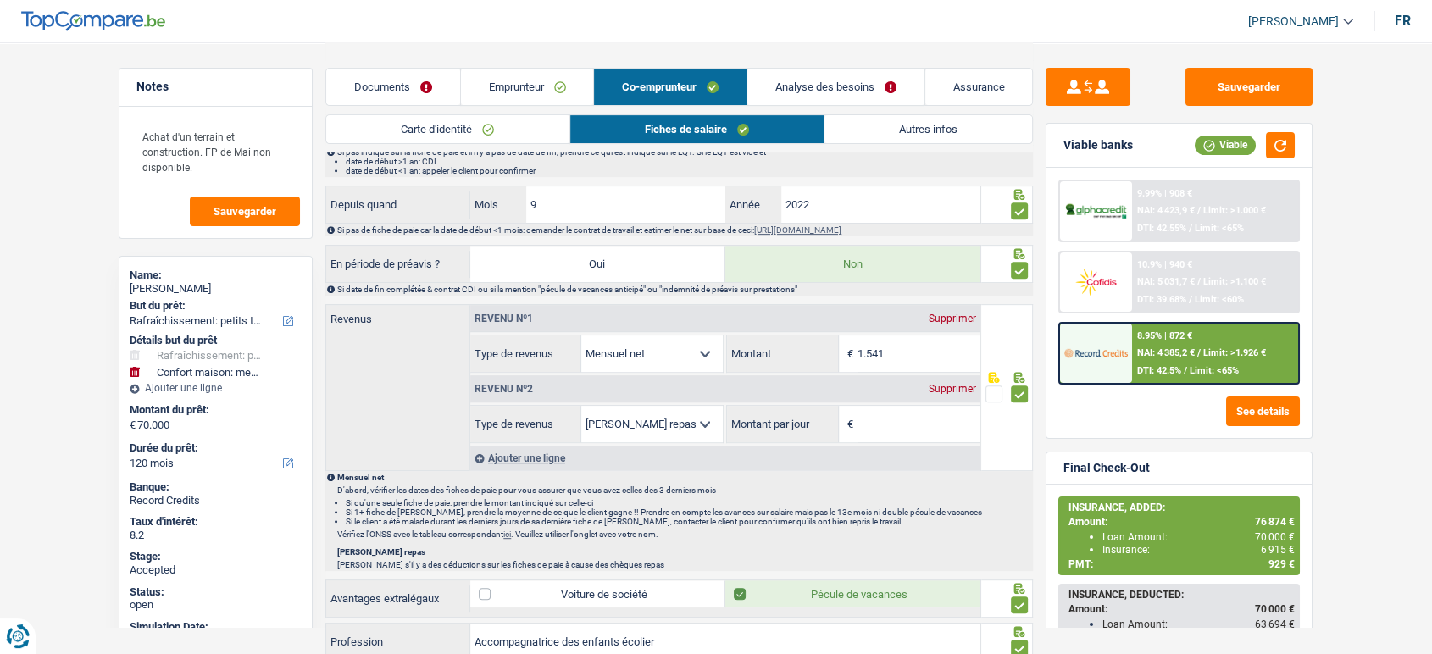
click at [946, 393] on div "Revenu nº2 Supprimer" at bounding box center [725, 388] width 510 height 27
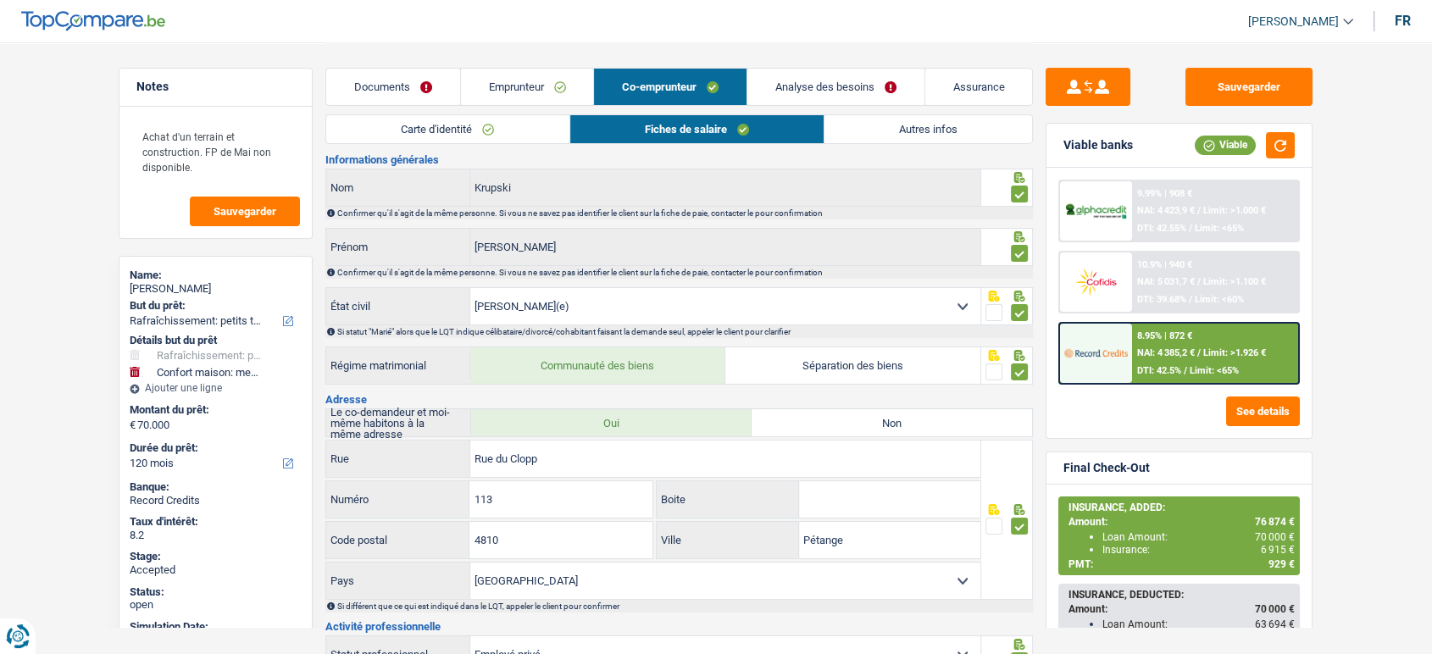
scroll to position [0, 0]
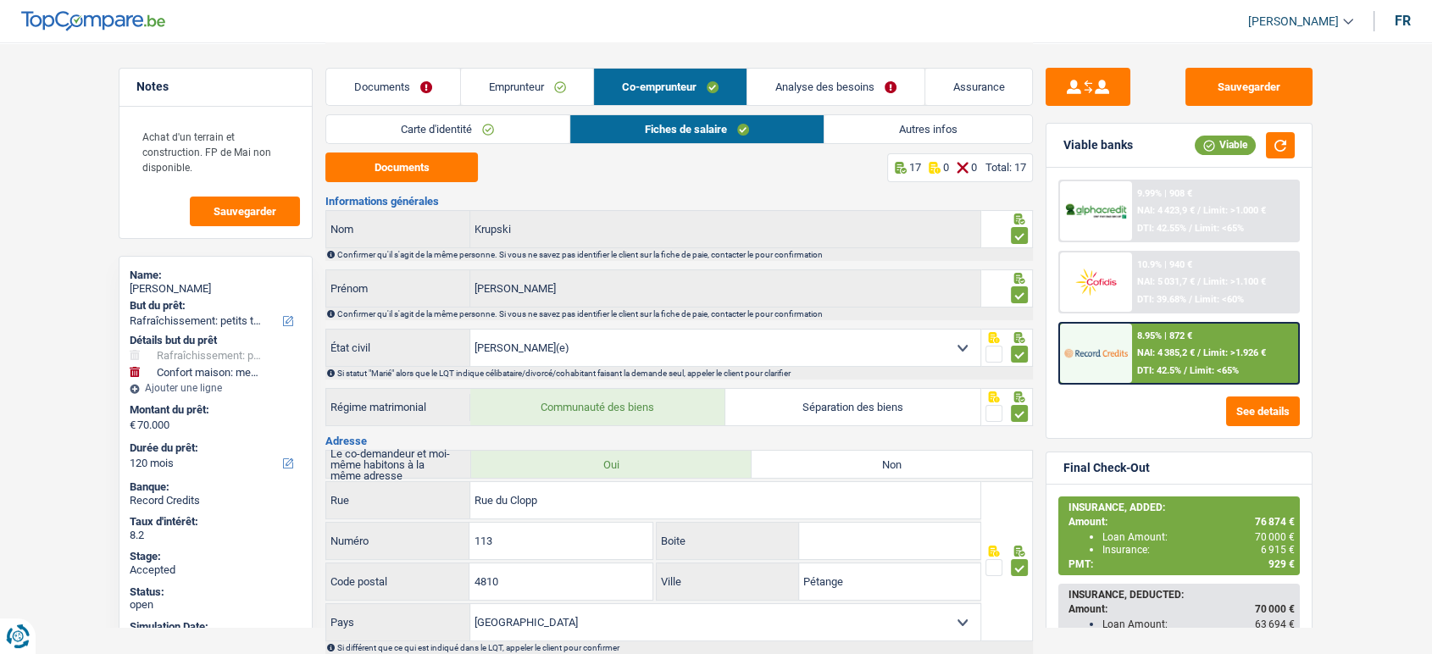
drag, startPoint x: 469, startPoint y: 118, endPoint x: 437, endPoint y: 128, distance: 33.8
click at [468, 118] on link "Carte d'identité" at bounding box center [447, 129] width 242 height 28
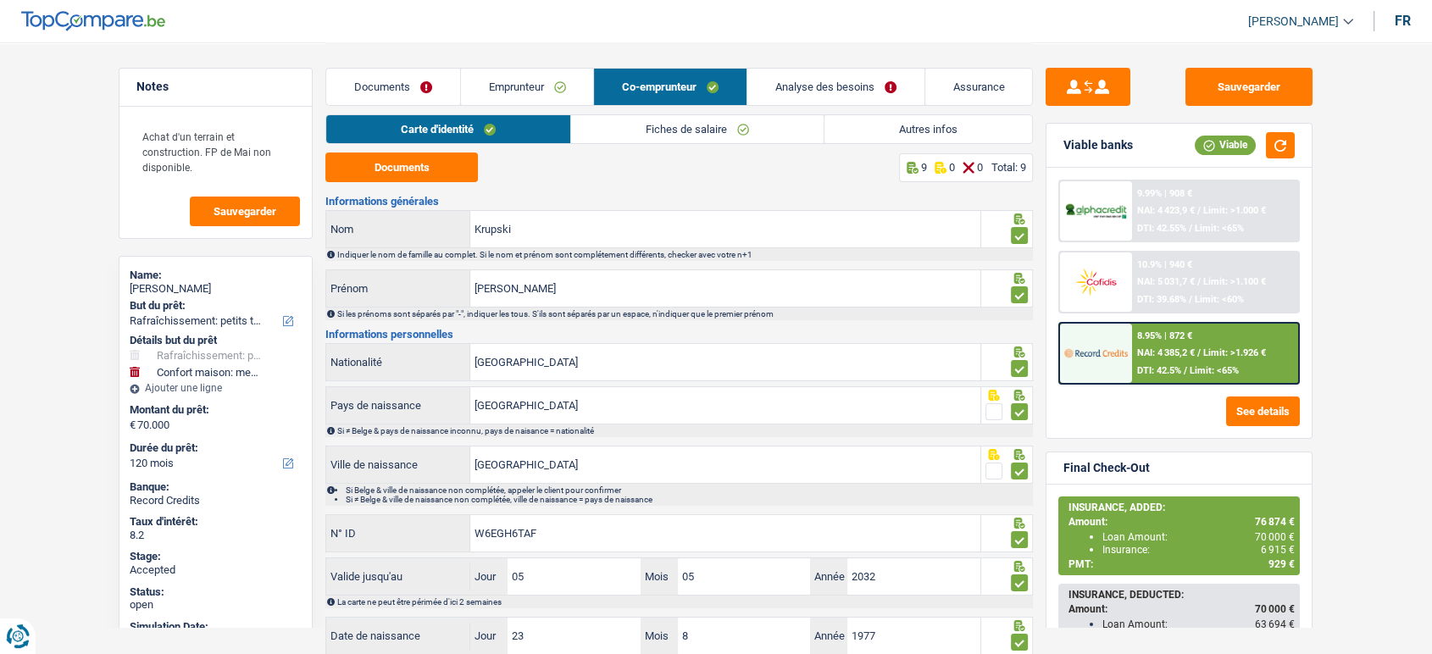
click at [542, 90] on link "Emprunteur" at bounding box center [527, 87] width 133 height 36
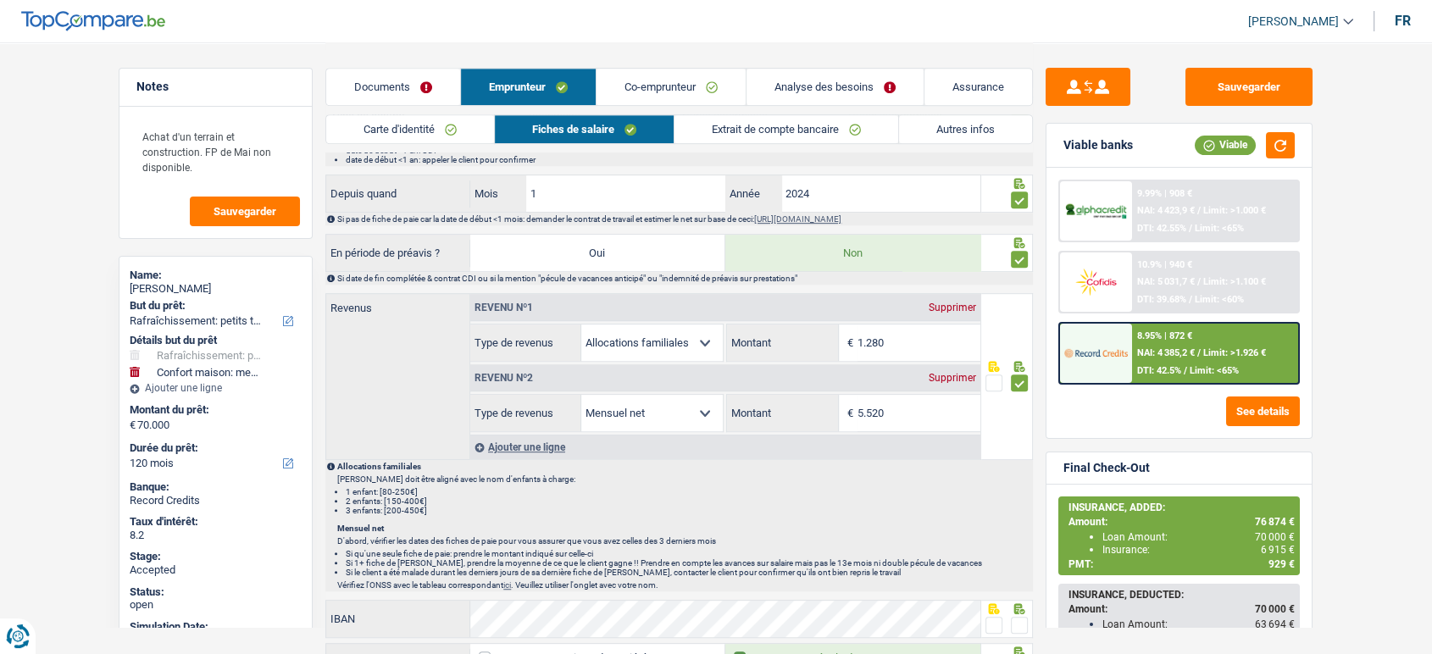
scroll to position [701, 0]
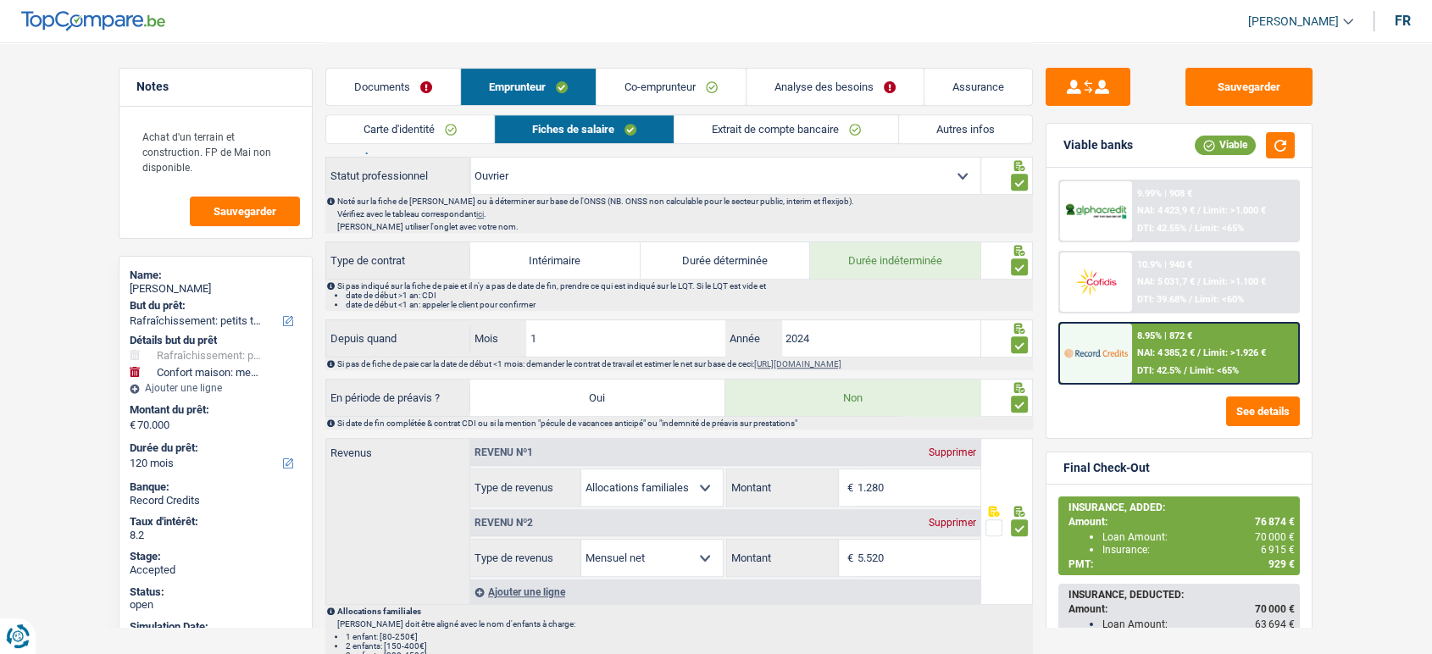
click at [401, 93] on link "Documents" at bounding box center [393, 87] width 134 height 36
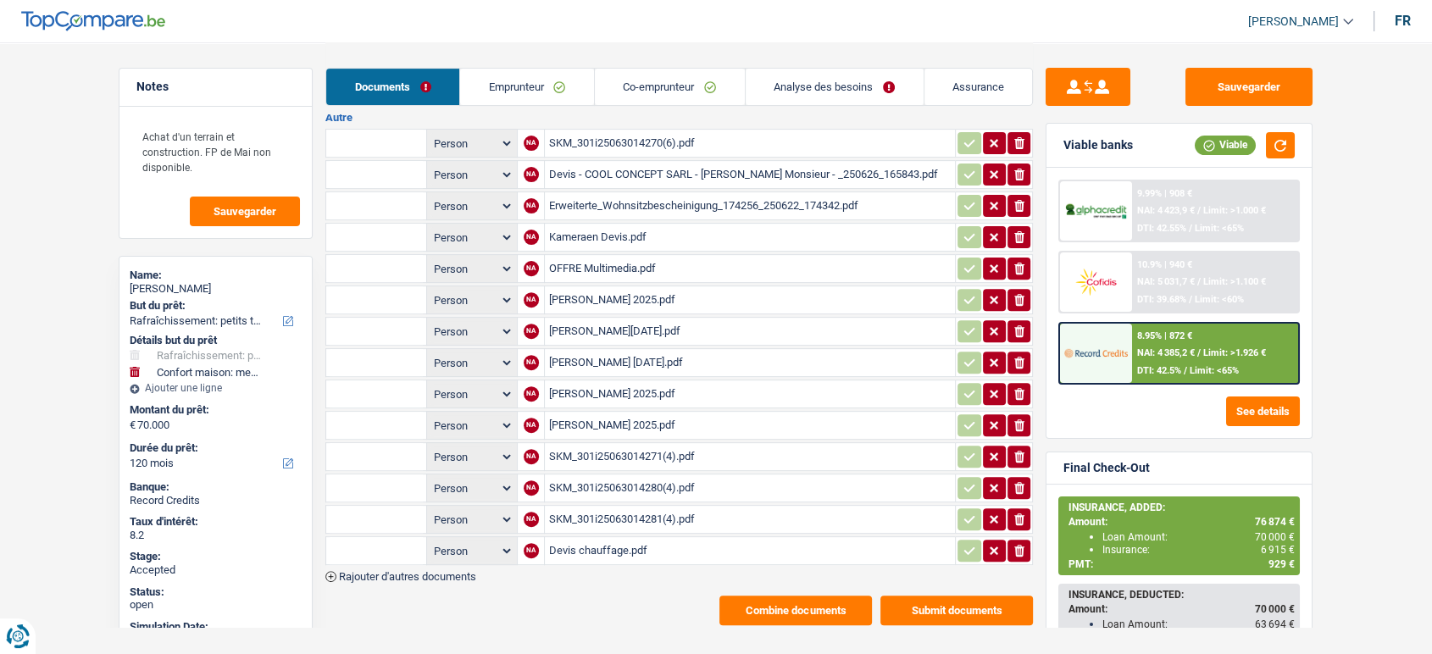
click at [598, 386] on div "Mike Abrëll 2025.pdf" at bounding box center [749, 393] width 403 height 25
click at [662, 446] on div "SKM_301i25063014271(4).pdf" at bounding box center [749, 456] width 403 height 25
click at [650, 507] on div "SKM_301i25063014281(4).pdf" at bounding box center [749, 519] width 403 height 25
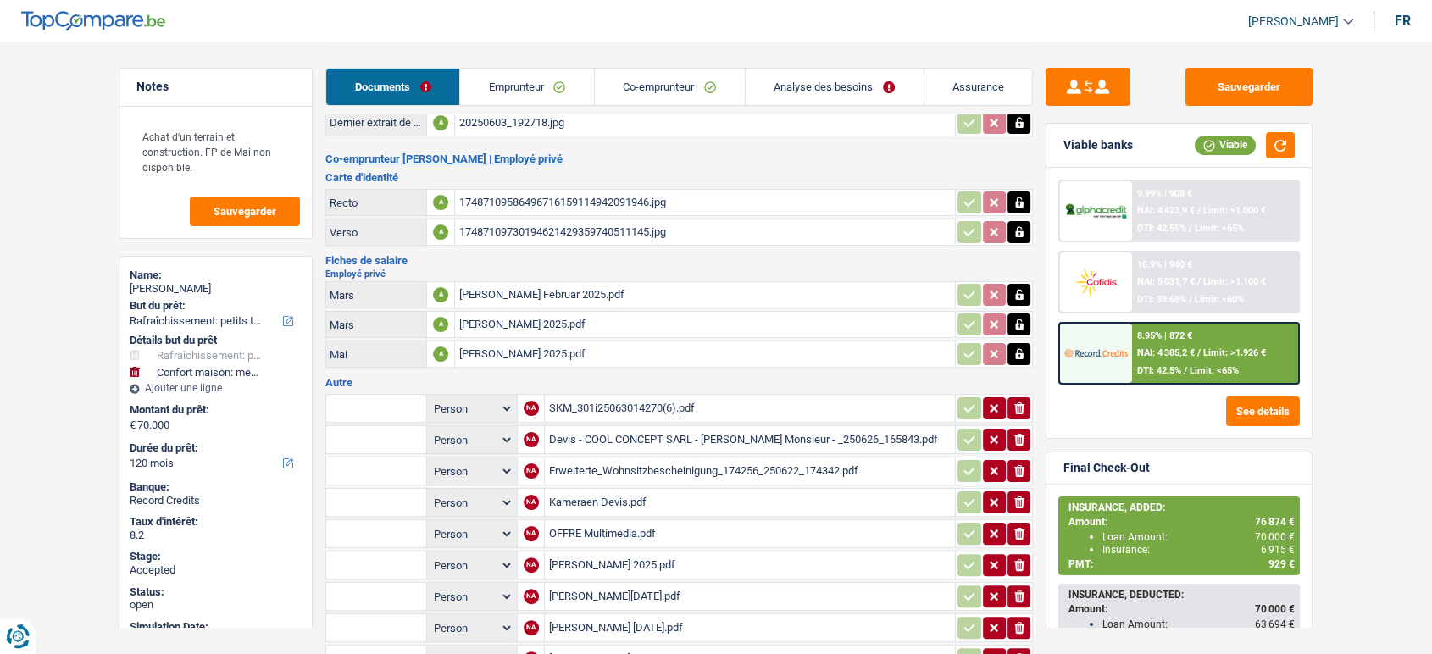
scroll to position [64, 0]
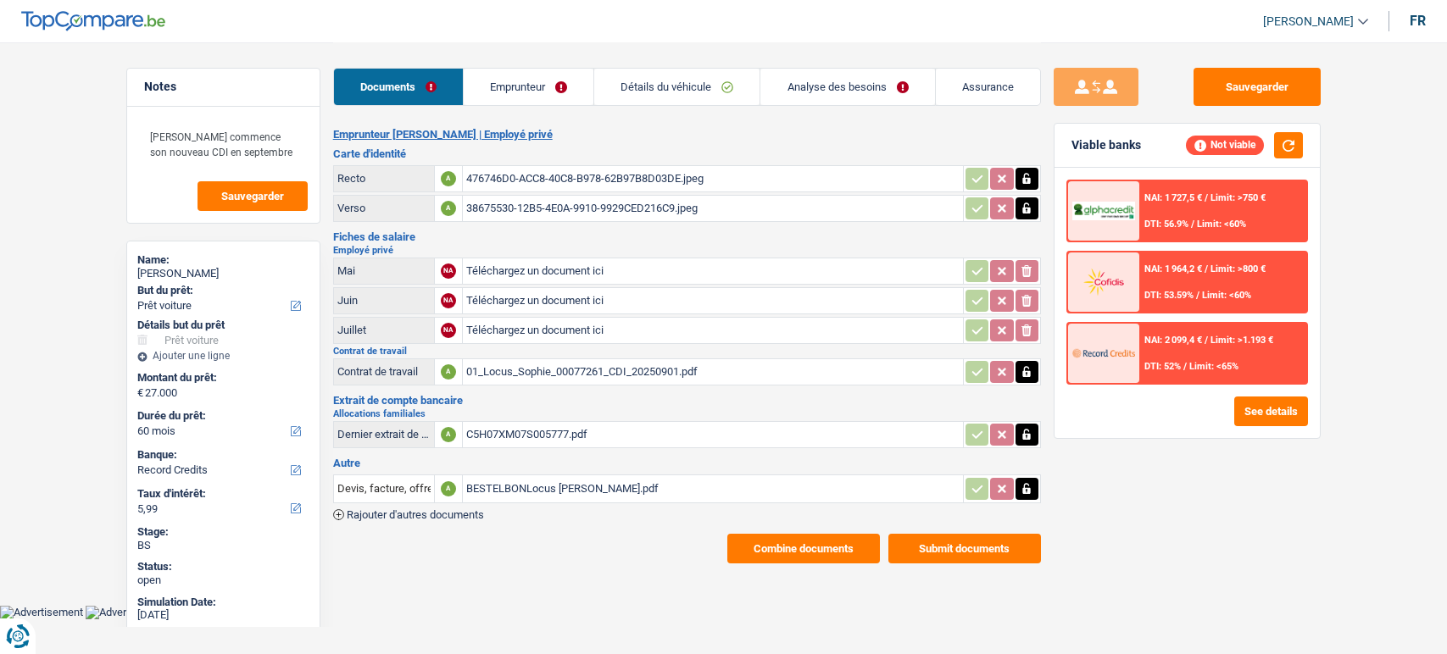
select select "car"
select select "60"
select select "record credits"
select select "married"
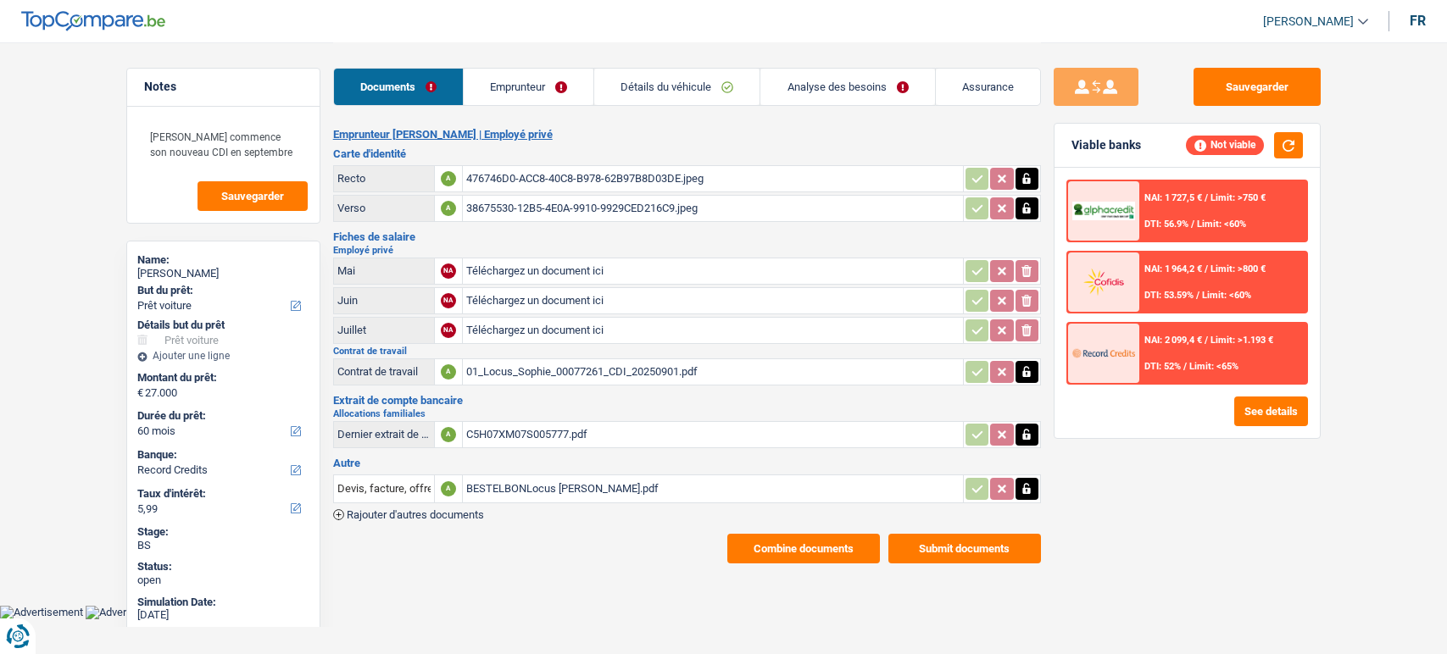
select select "BE"
select select "privateEmployee"
select select "familyAllowances"
select select "netSalary"
select select "mealVouchers"
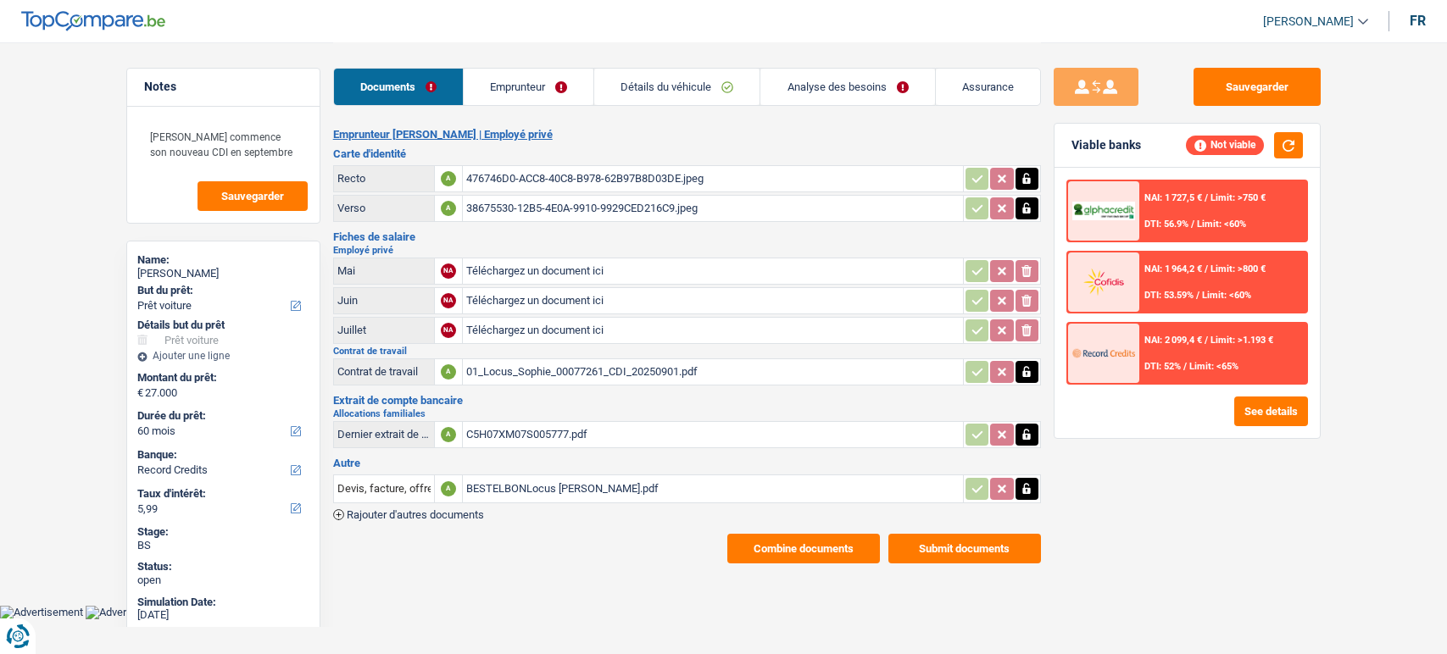
select select "BE"
drag, startPoint x: 542, startPoint y: 85, endPoint x: 550, endPoint y: 101, distance: 18.2
click at [542, 85] on link "Emprunteur" at bounding box center [529, 87] width 130 height 36
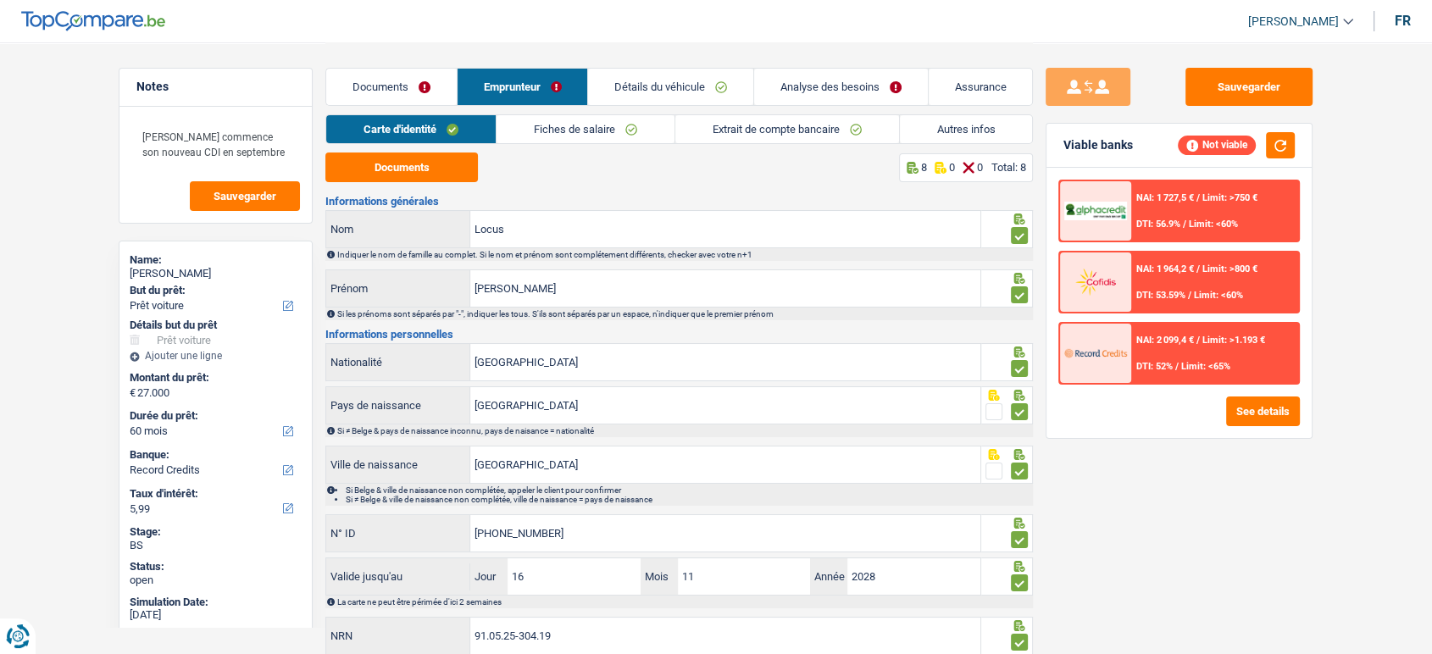
click at [577, 122] on link "Fiches de salaire" at bounding box center [586, 129] width 178 height 28
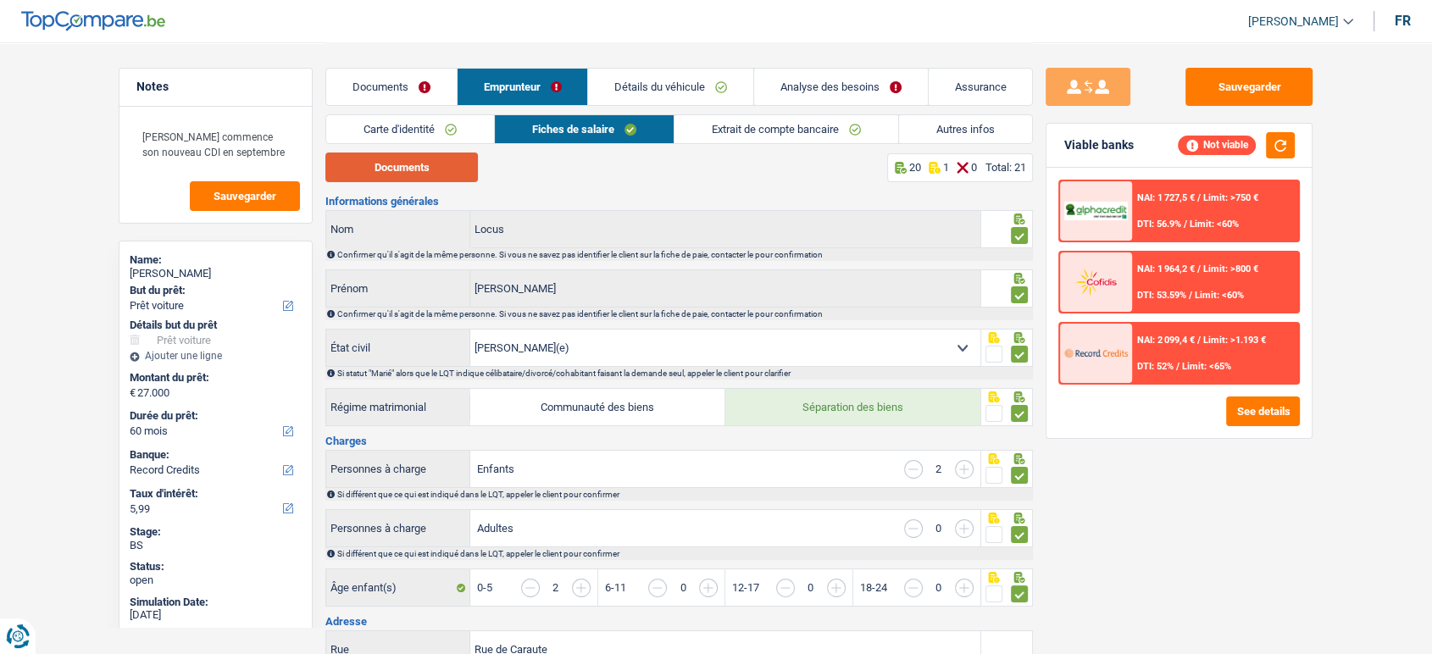
click at [413, 167] on button "Documents" at bounding box center [401, 168] width 153 height 30
